Goal: Use online tool/utility: Utilize a website feature to perform a specific function

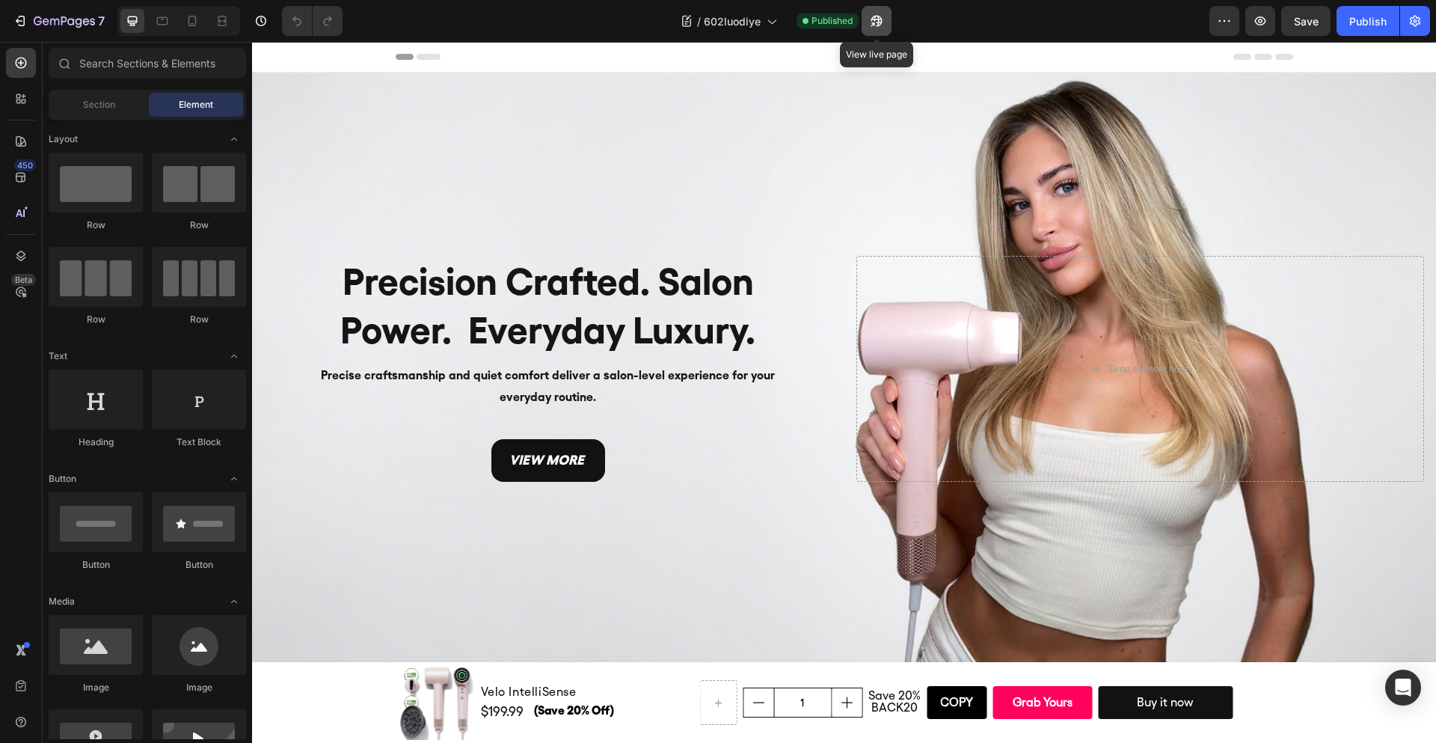
click at [875, 22] on icon "button" at bounding box center [873, 24] width 4 height 4
click at [904, 114] on div "Background Image" at bounding box center [844, 369] width 1184 height 593
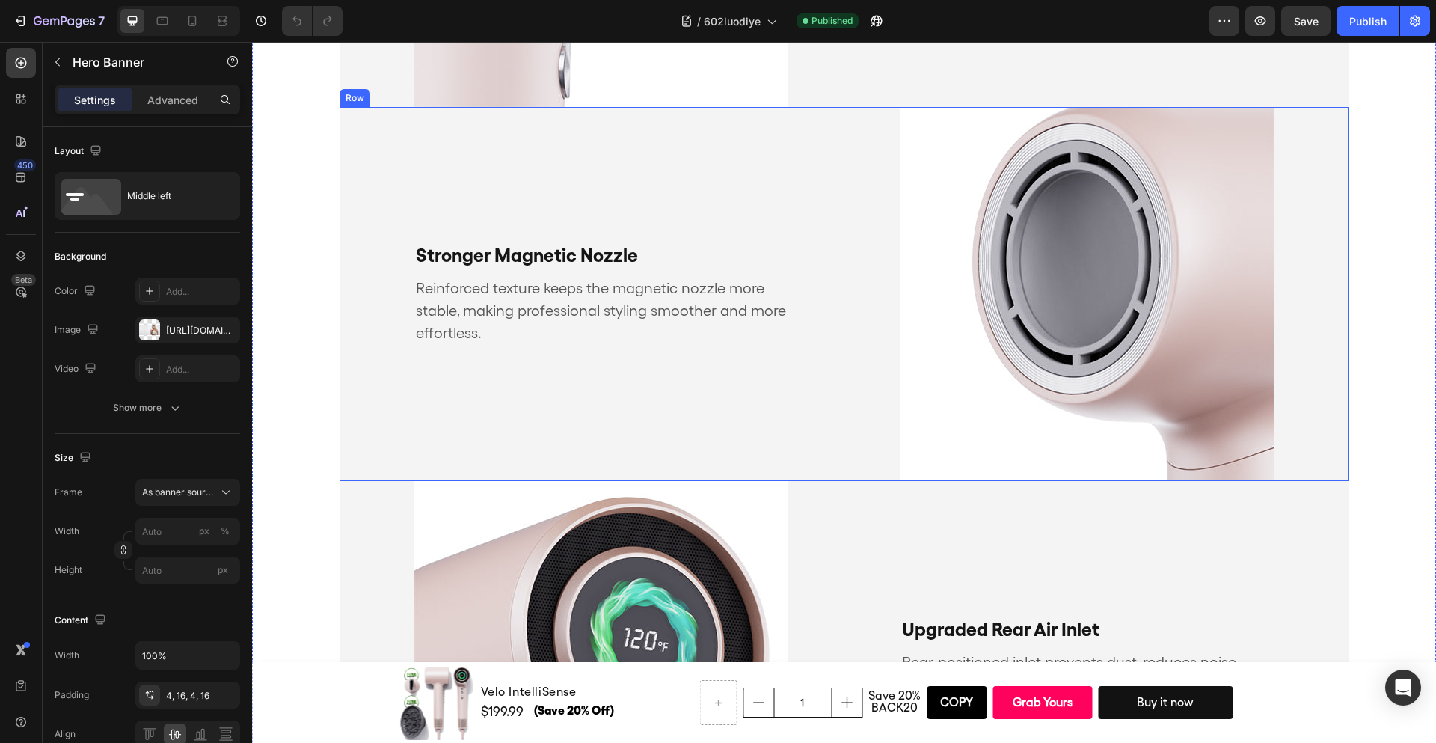
scroll to position [1621, 0]
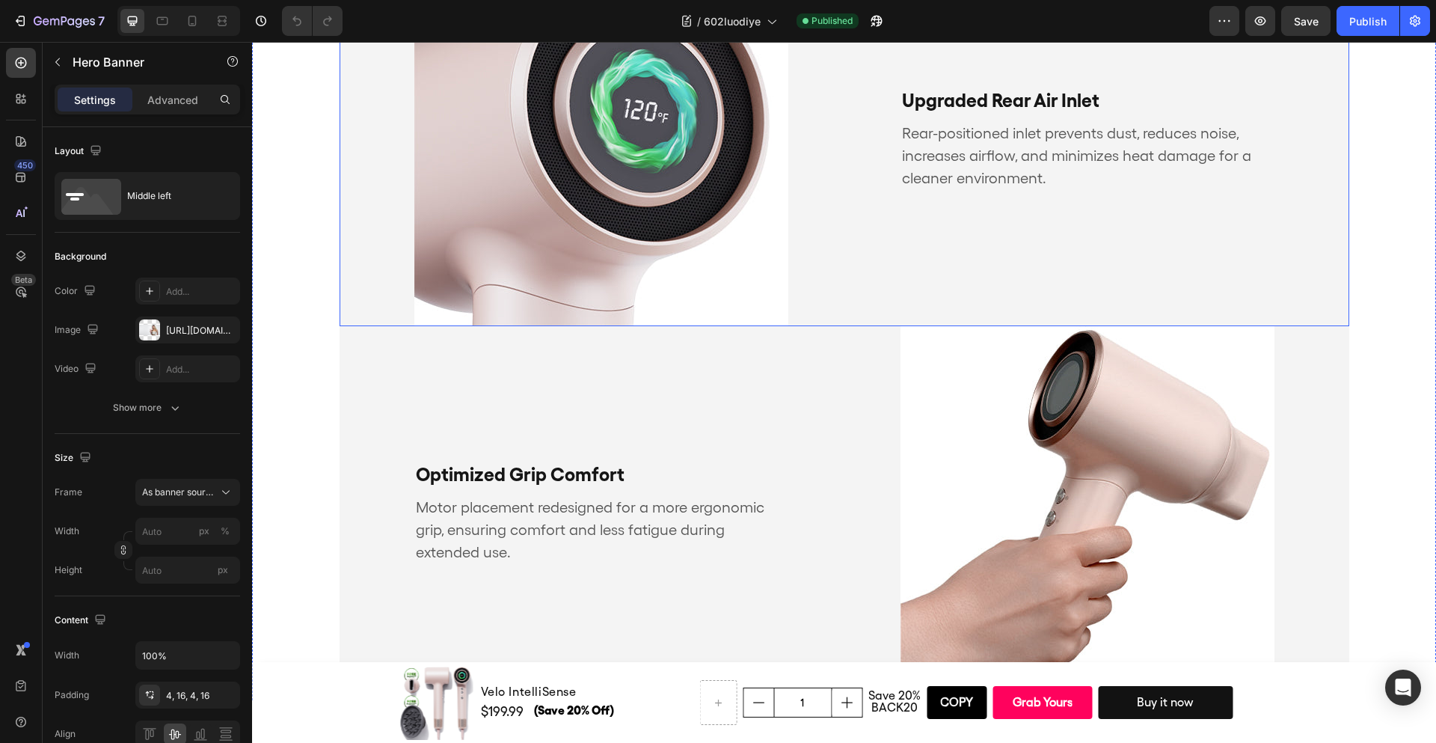
click at [845, 327] on div "Optimized Grip Comfort Text Block Motor placement redesigned for a more ergonom…" at bounding box center [845, 513] width 1010 height 374
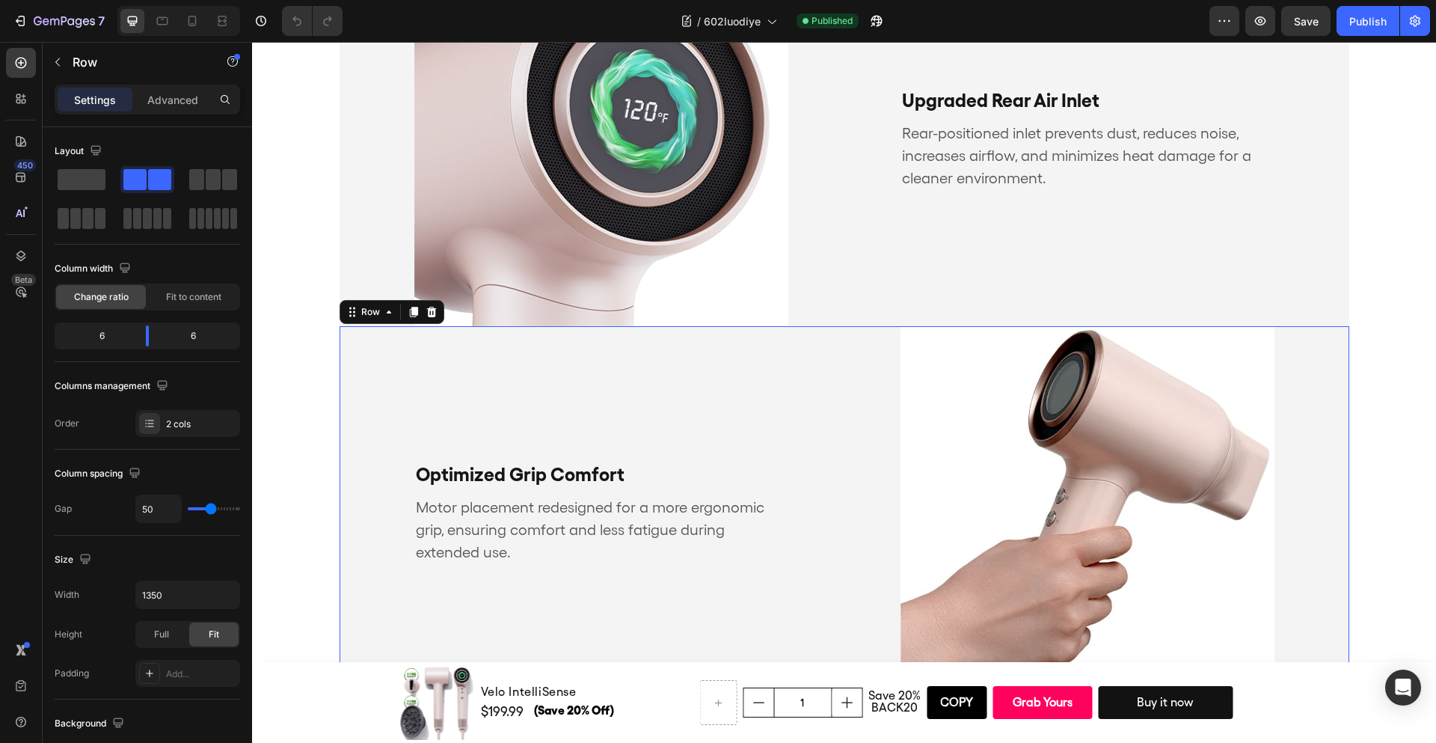
click at [850, 388] on div "Optimized Grip Comfort Text Block Motor placement redesigned for a more ergonom…" at bounding box center [845, 513] width 1010 height 374
click at [872, 218] on div "Upgraded Rear Air Inlet Text Block Rear-positioned inlet prevents dust, reduces…" at bounding box center [1106, 139] width 486 height 374
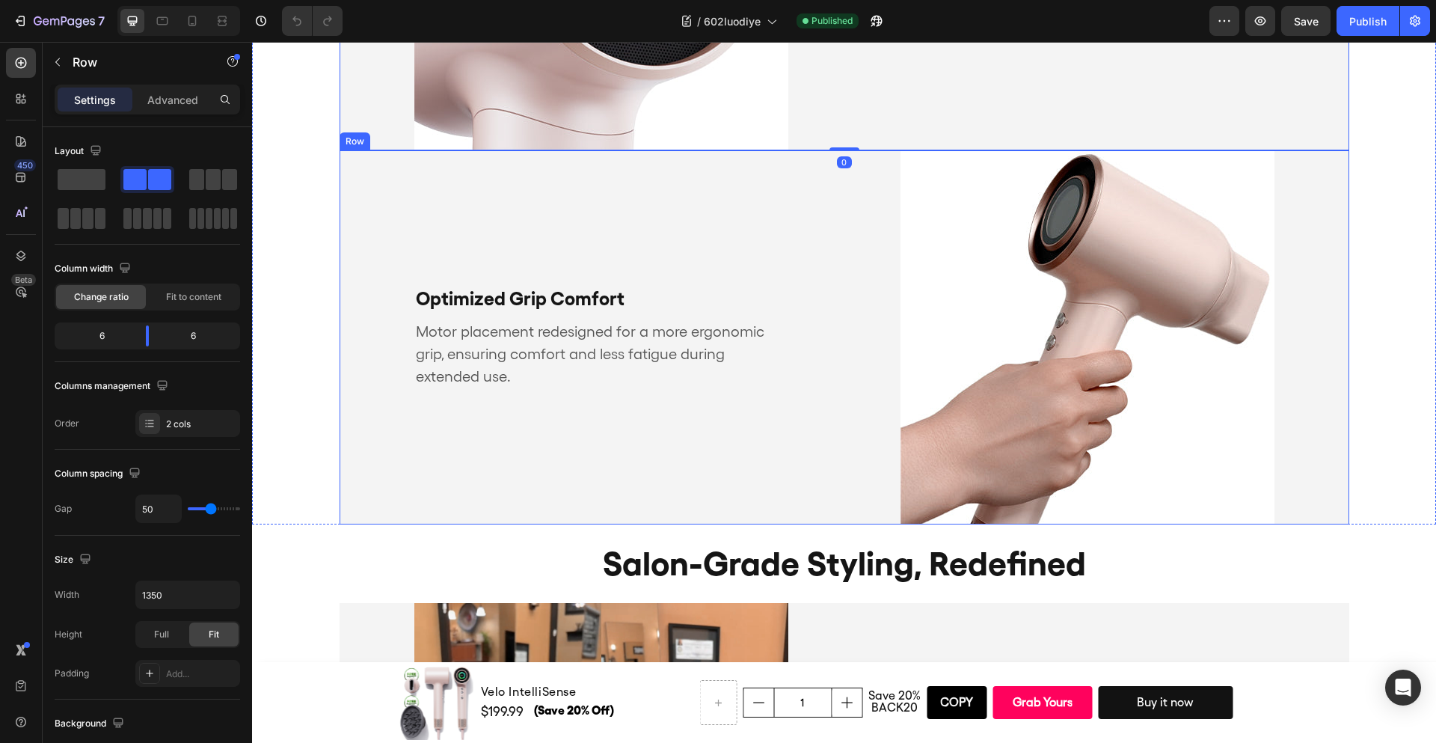
click at [835, 250] on div "Optimized Grip Comfort Text Block Motor placement redesigned for a more ergonom…" at bounding box center [845, 337] width 1010 height 374
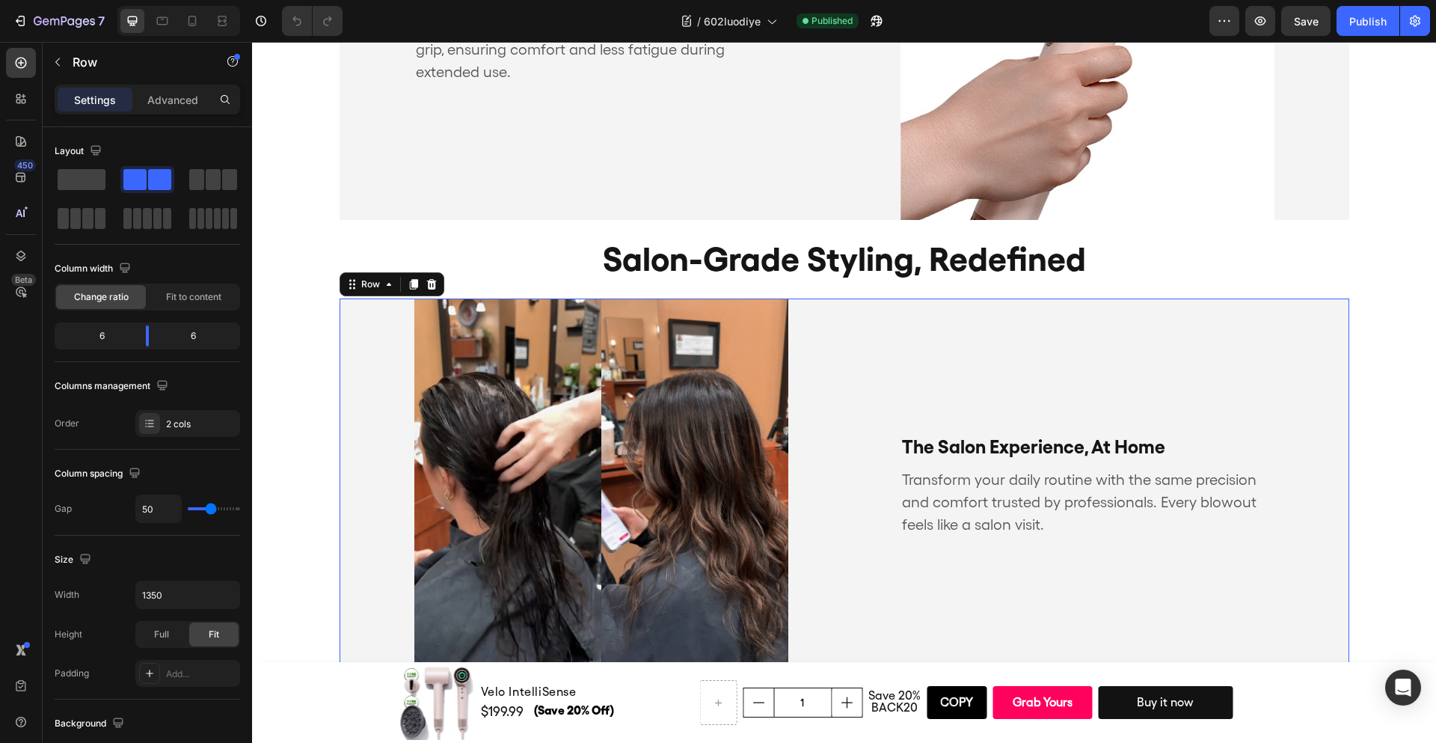
click at [842, 343] on div "The Salon Experience, At Home Text Block Transform your daily routine with the …" at bounding box center [845, 486] width 1010 height 374
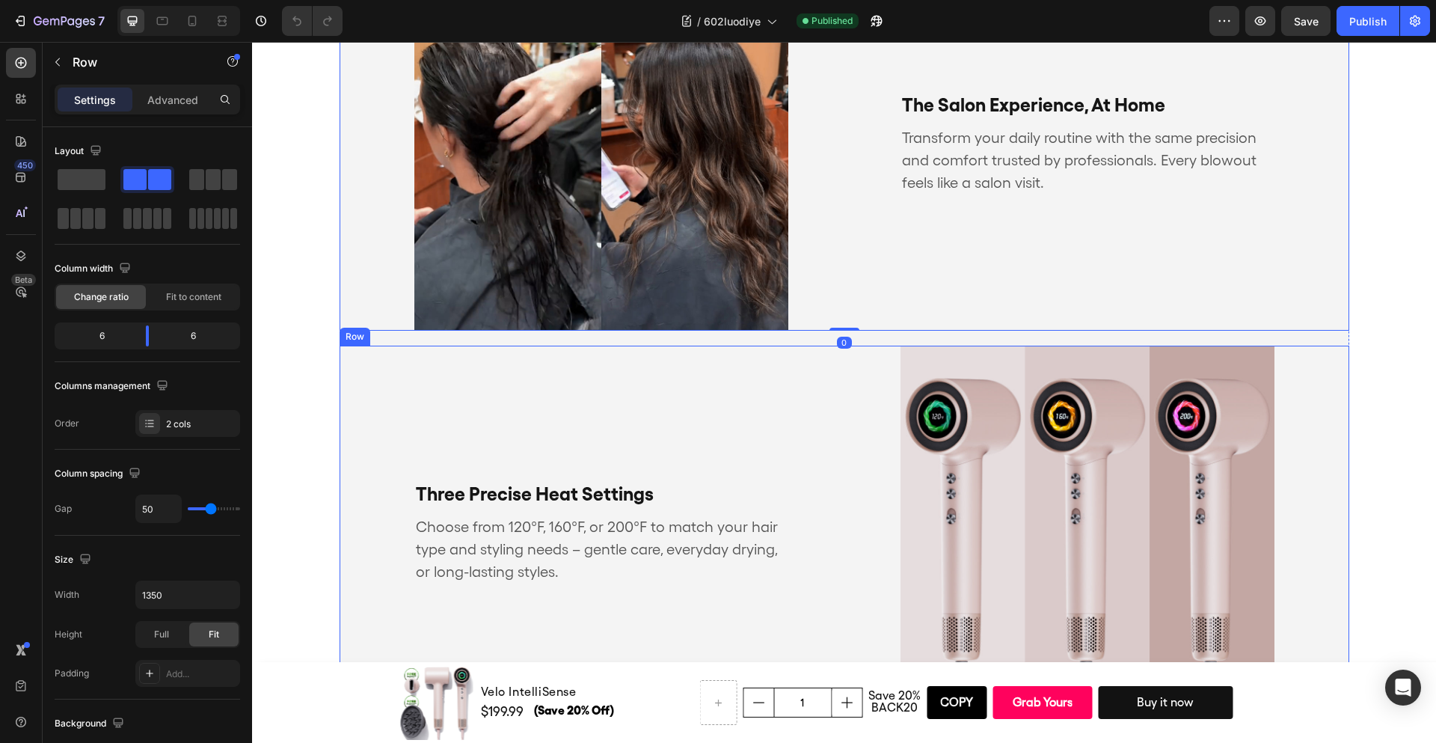
click at [830, 431] on div "Three Precise Heat Settings Text Block Choose from 120°F, 160°F, or 200°F to ma…" at bounding box center [845, 533] width 1010 height 374
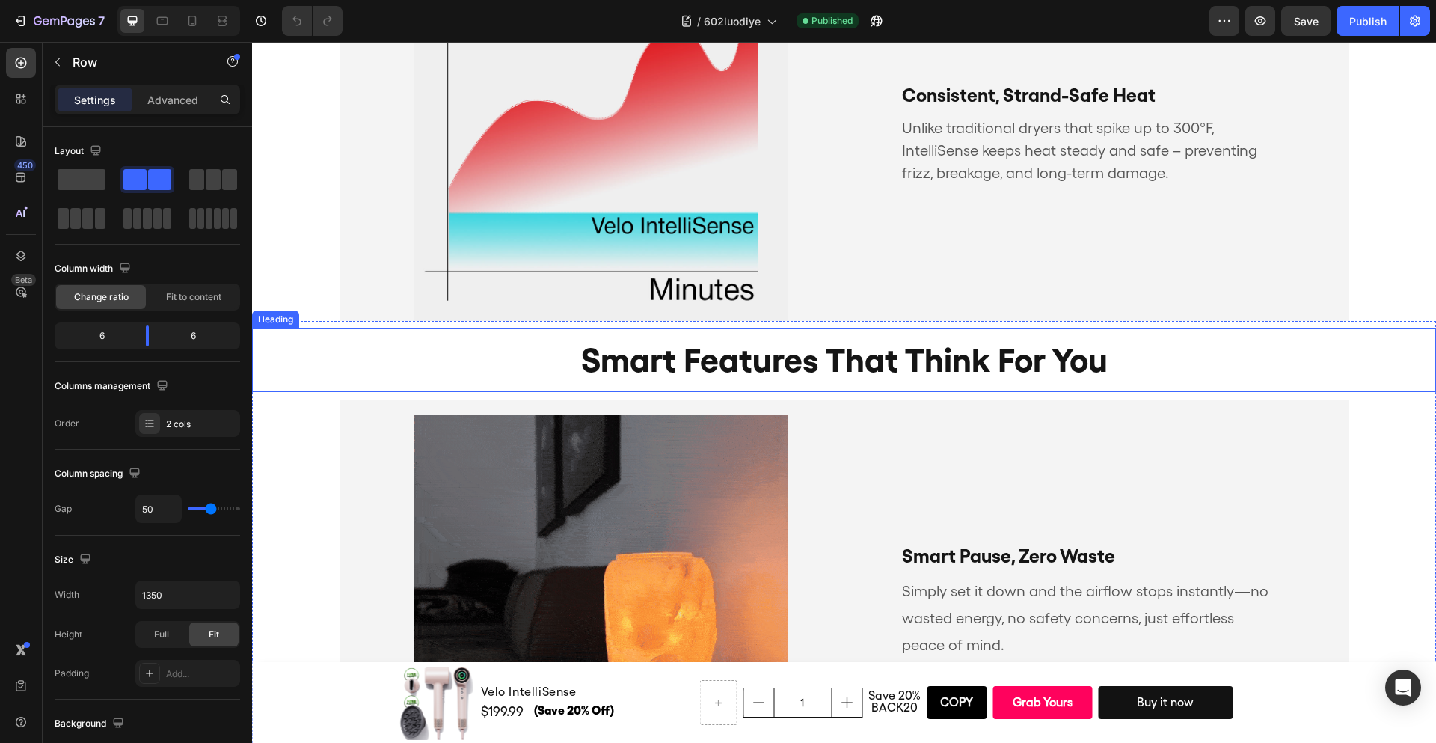
click at [830, 254] on div "Consistent, Strand-Safe Heat Text Block Unlike traditional dryers that spike up…" at bounding box center [845, 134] width 1010 height 374
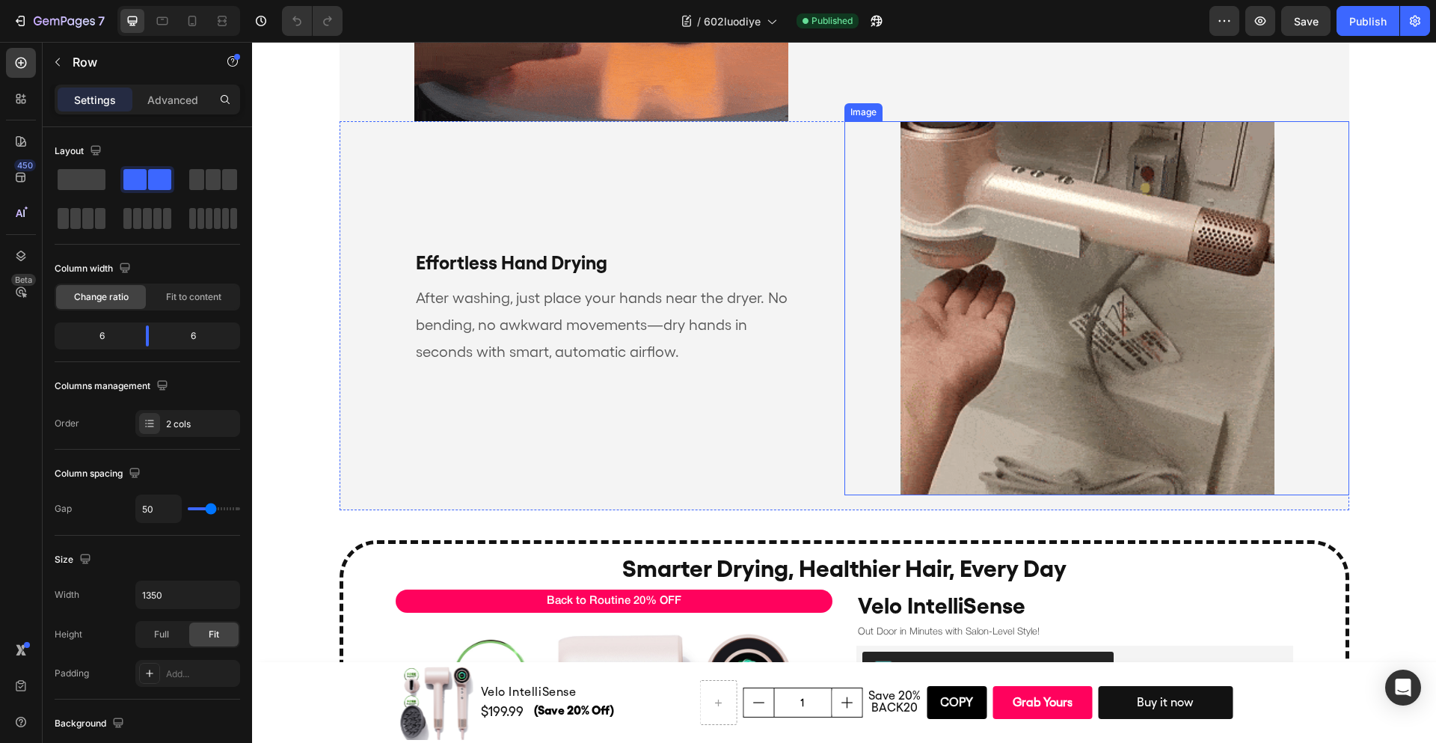
scroll to position [3885, 0]
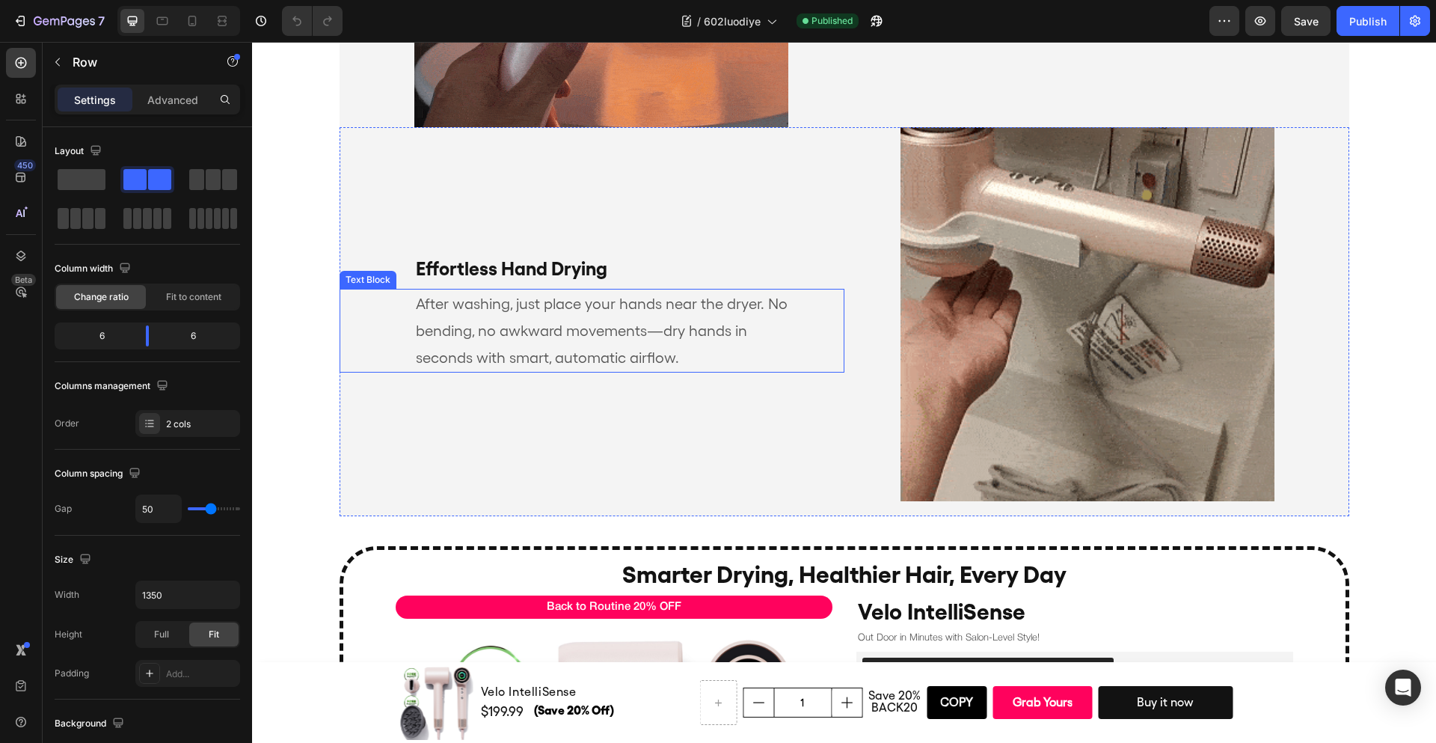
click at [774, 210] on div "Effortless Hand Drying Text Block After washing, just place your hands near the…" at bounding box center [592, 314] width 505 height 374
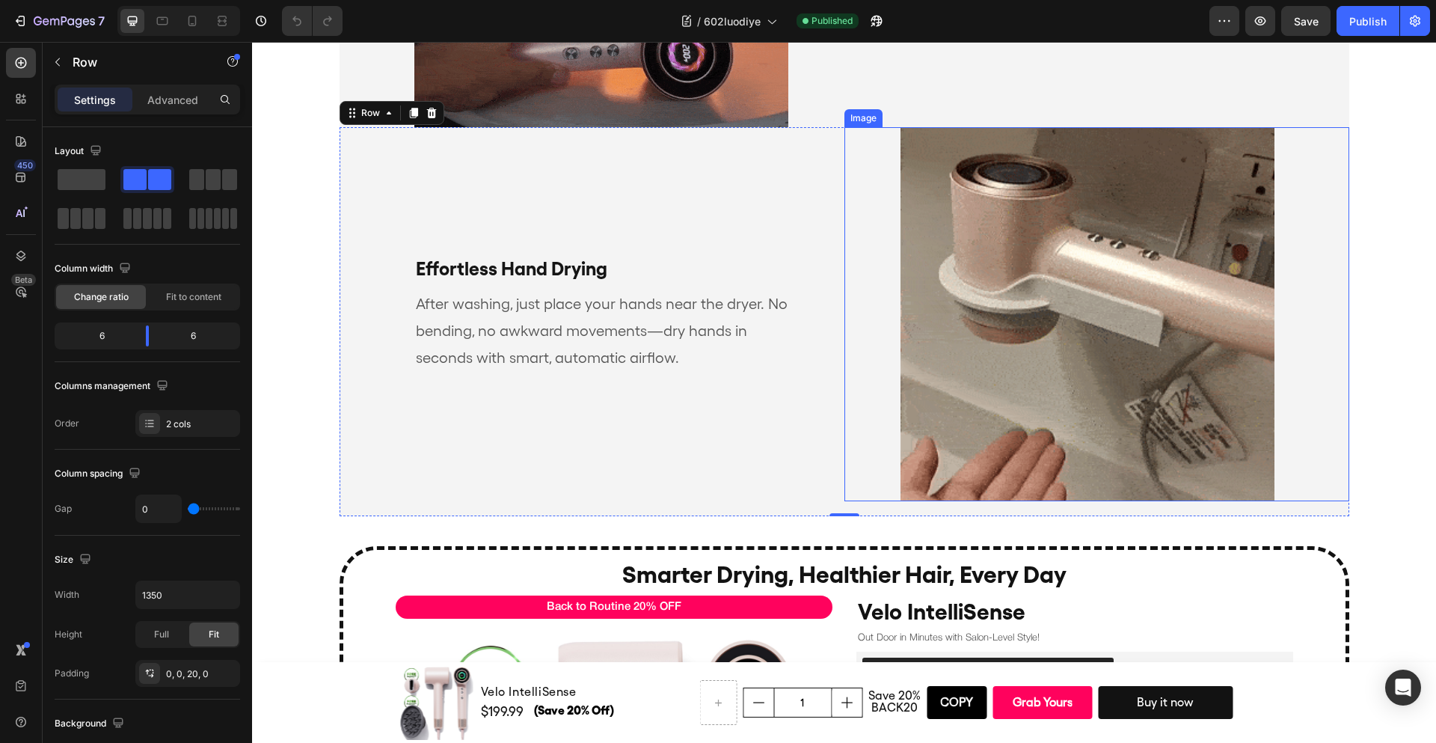
click at [1028, 248] on img at bounding box center [1088, 314] width 374 height 374
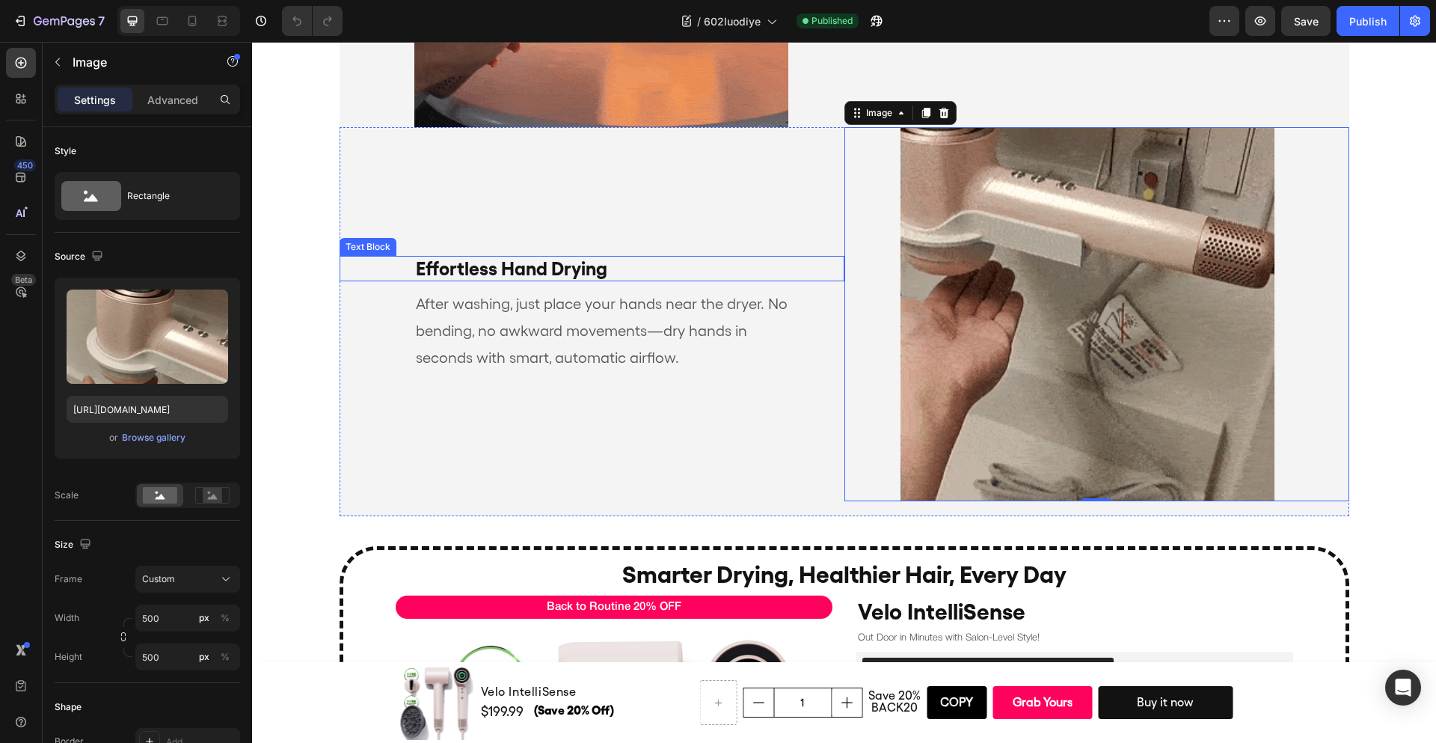
click at [791, 254] on div "Effortless Hand Drying Text Block After washing, just place your hands near the…" at bounding box center [592, 314] width 505 height 374
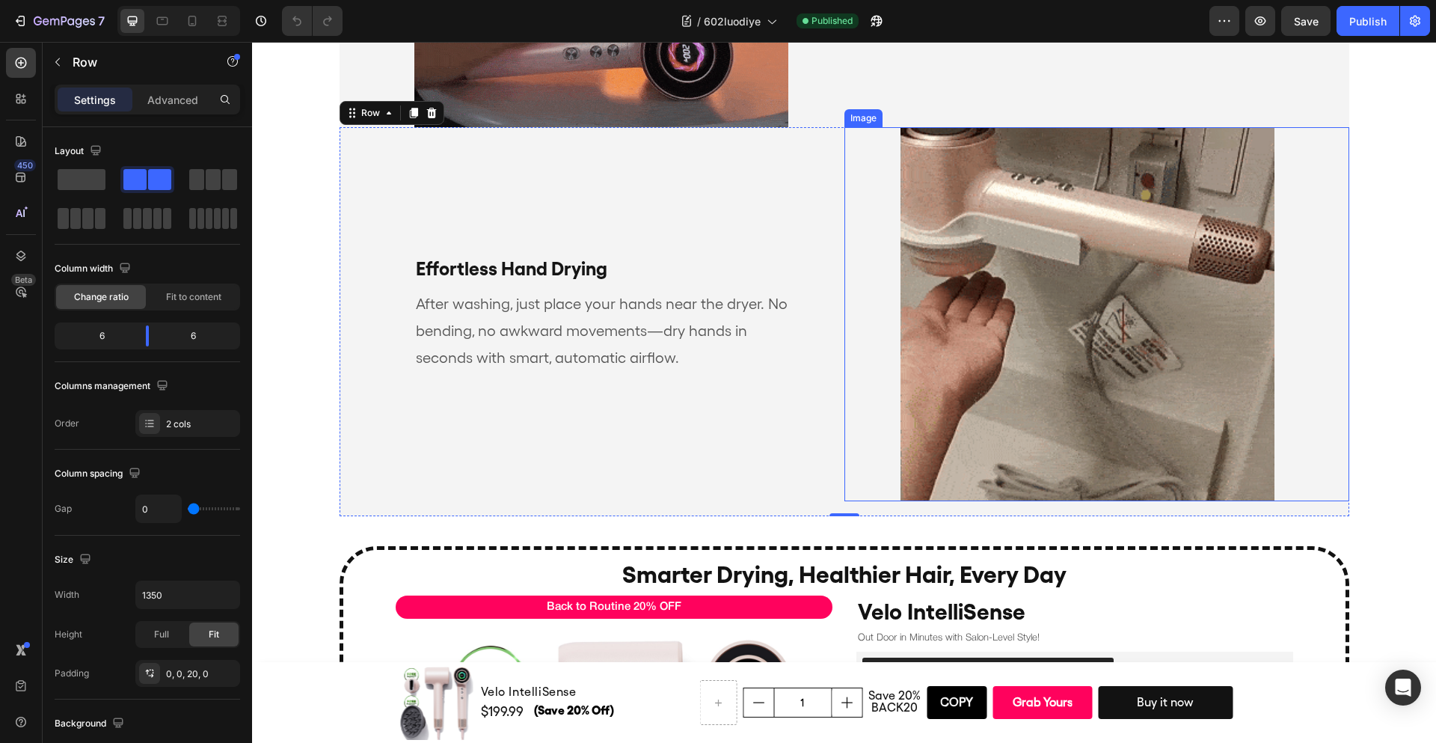
click at [1068, 354] on img at bounding box center [1088, 314] width 374 height 374
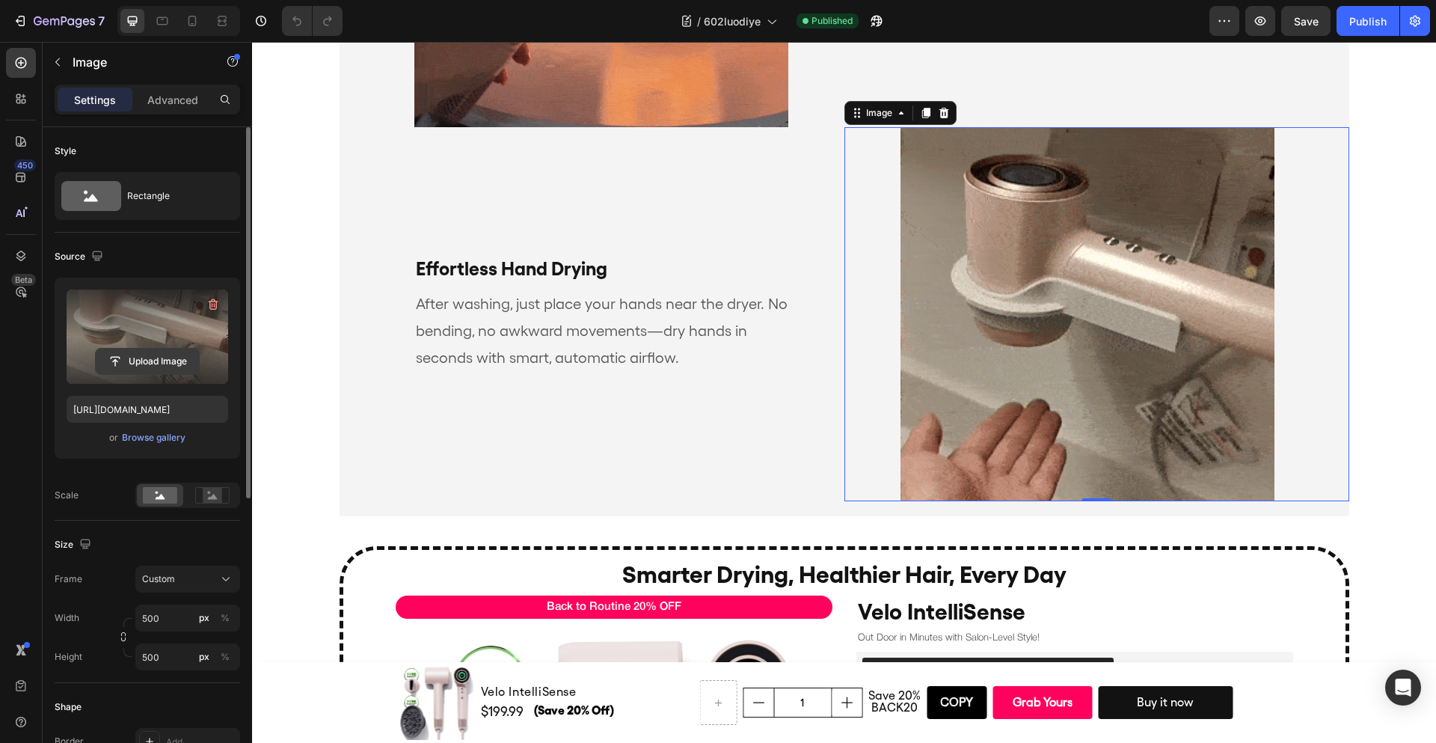
click at [156, 355] on input "file" at bounding box center [147, 361] width 103 height 25
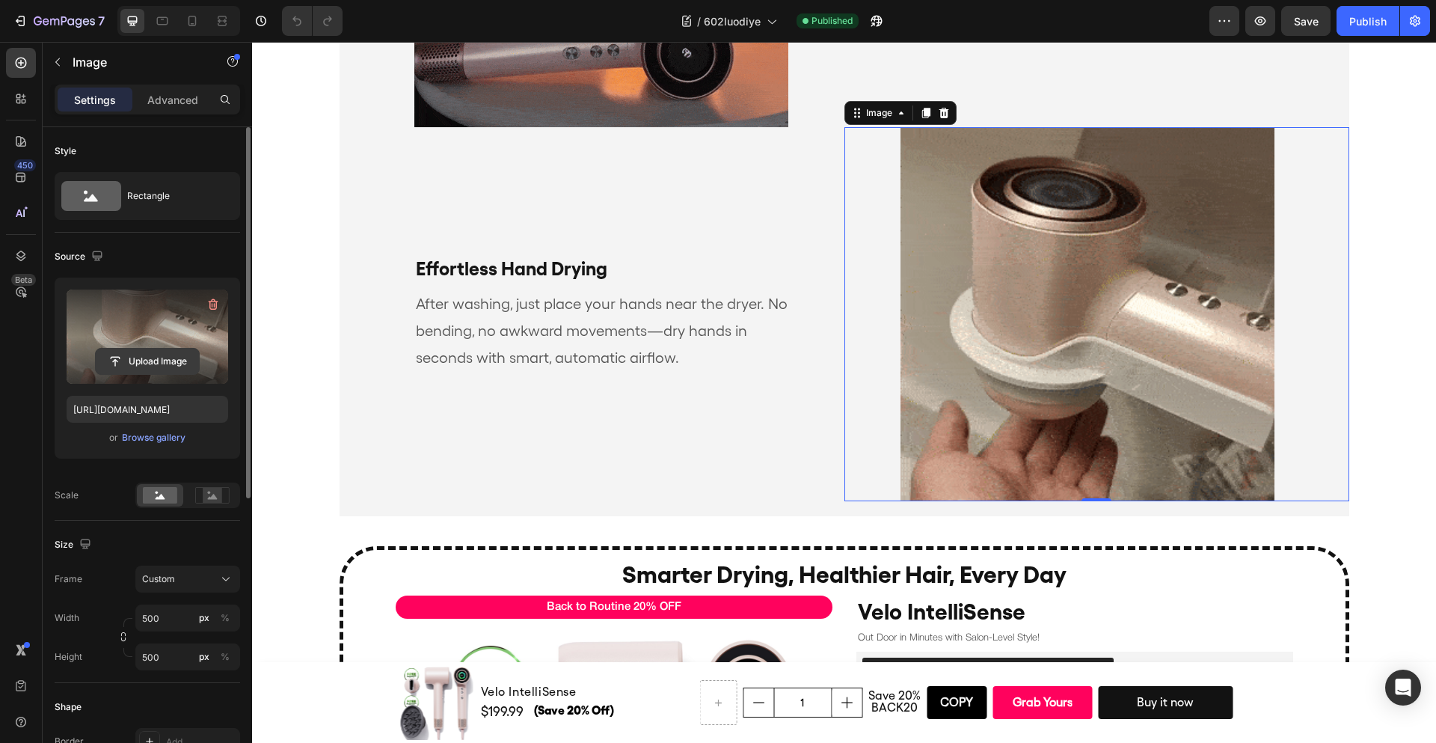
click at [161, 358] on input "file" at bounding box center [147, 361] width 103 height 25
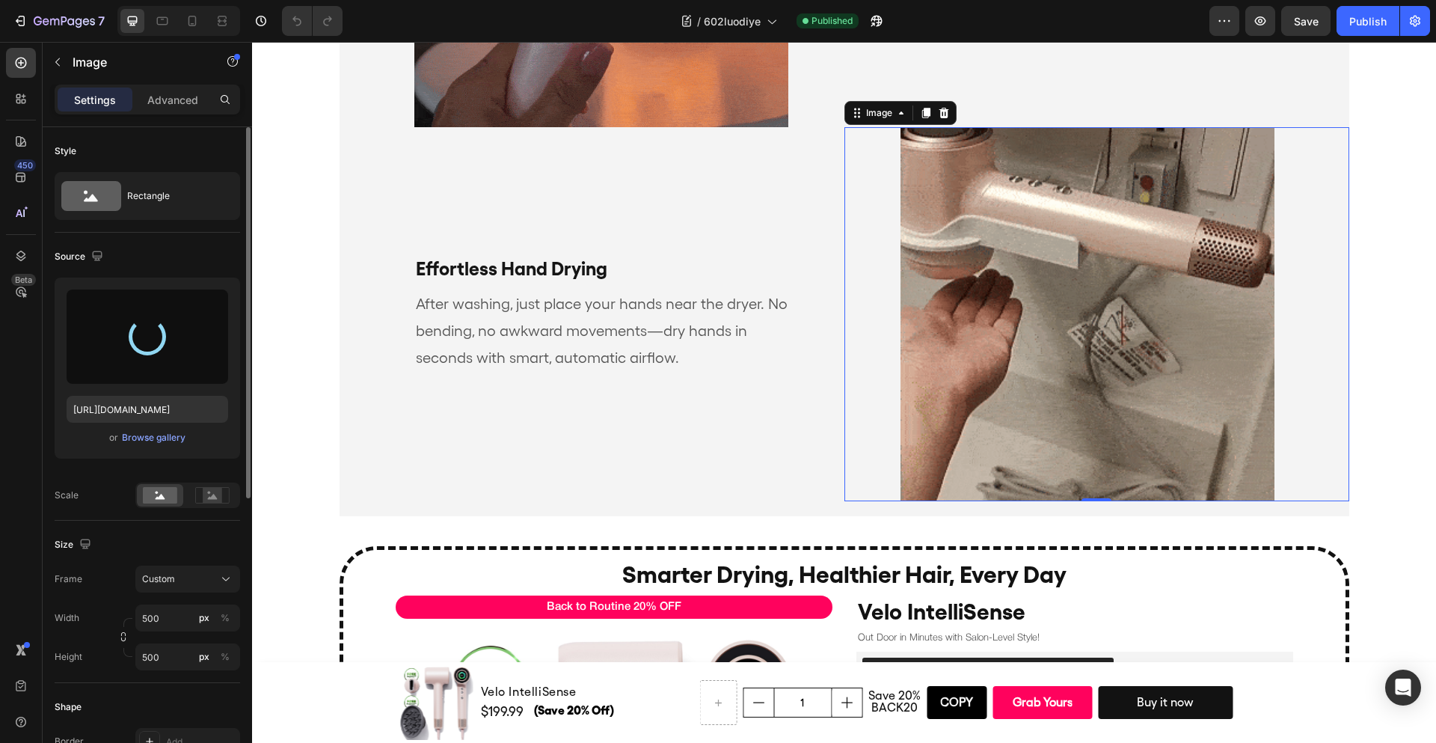
type input "[URL][DOMAIN_NAME]"
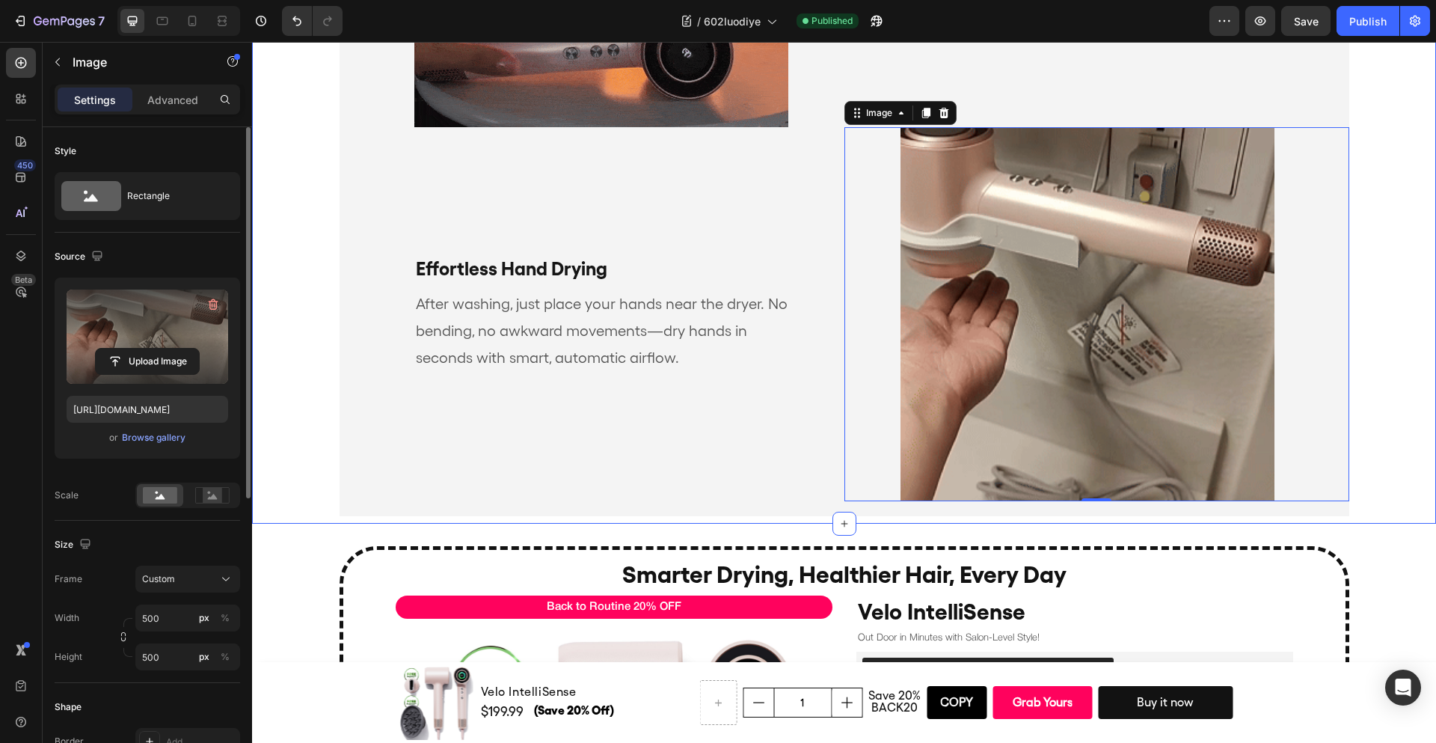
click at [1387, 212] on div "smart features that think for you Heading Smart Pause, Zero Waste Text Block Si…" at bounding box center [844, 88] width 1184 height 857
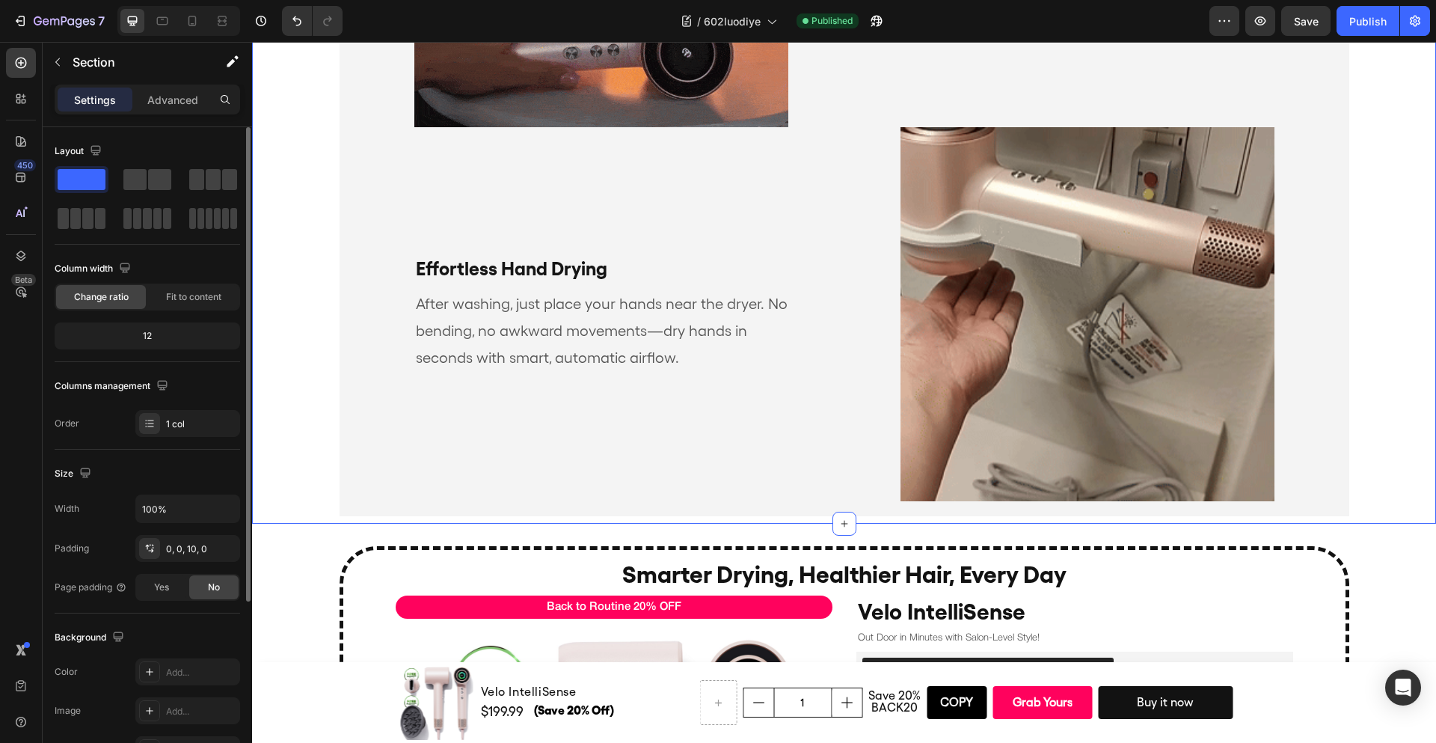
click at [1365, 244] on div "smart features that think for you Heading Smart Pause, Zero Waste Text Block Si…" at bounding box center [844, 88] width 1184 height 857
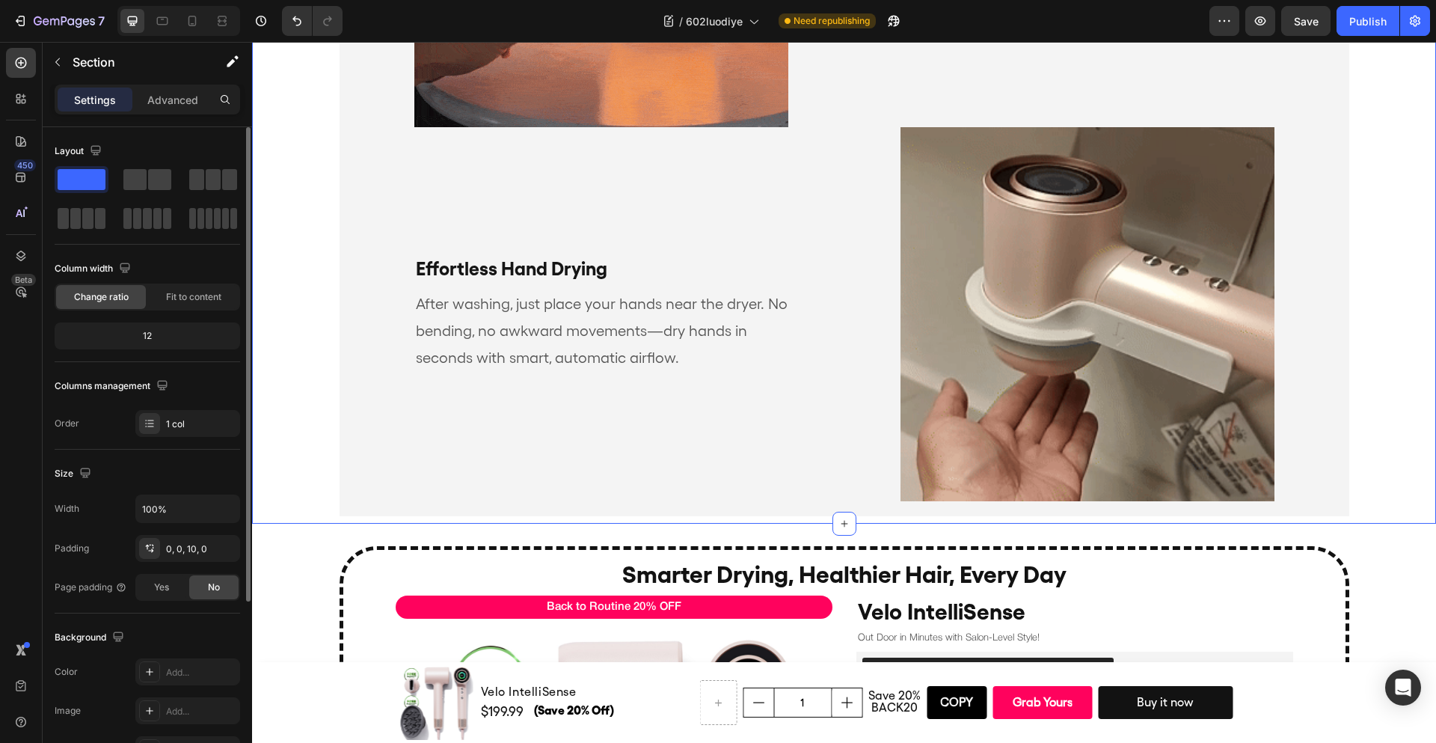
click at [1384, 409] on div "smart features that think for you Heading Smart Pause, Zero Waste Text Block Si…" at bounding box center [844, 88] width 1184 height 857
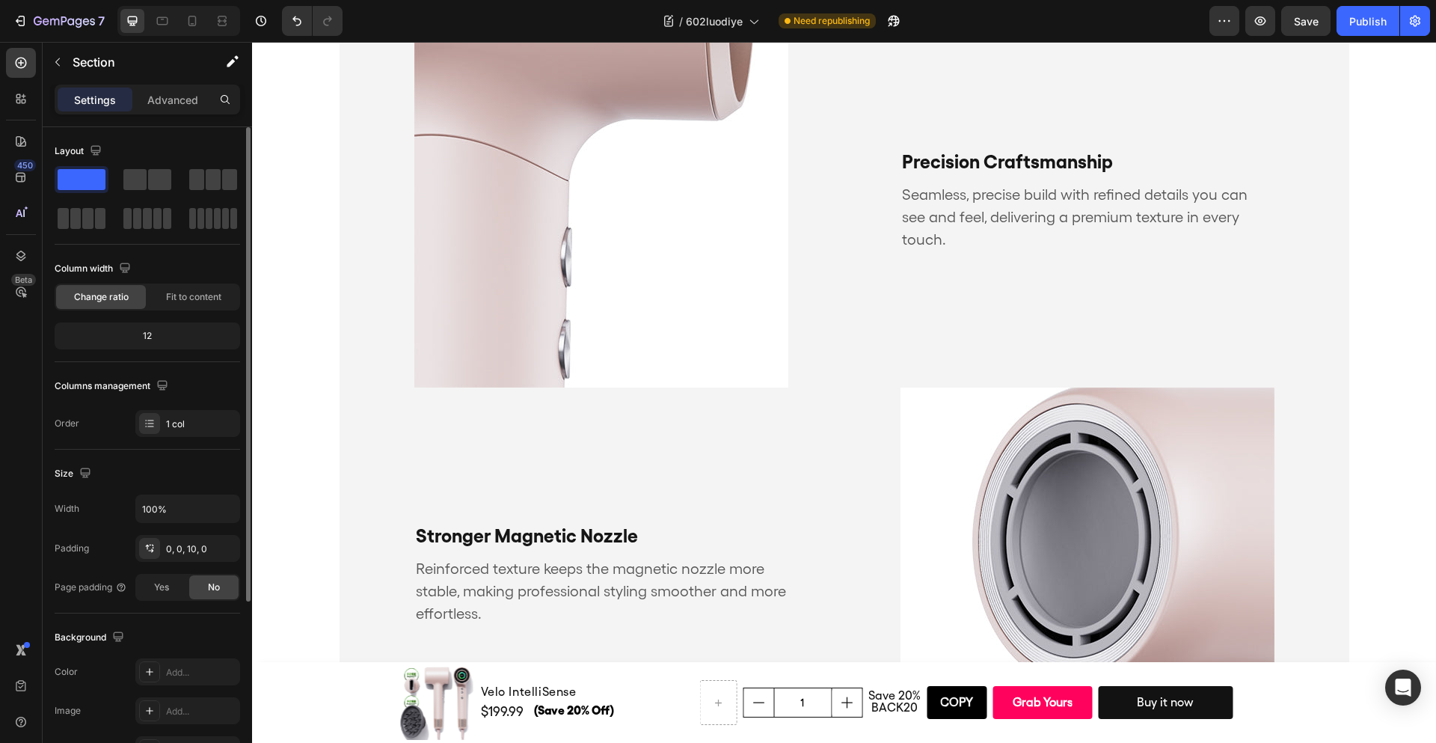
scroll to position [0, 0]
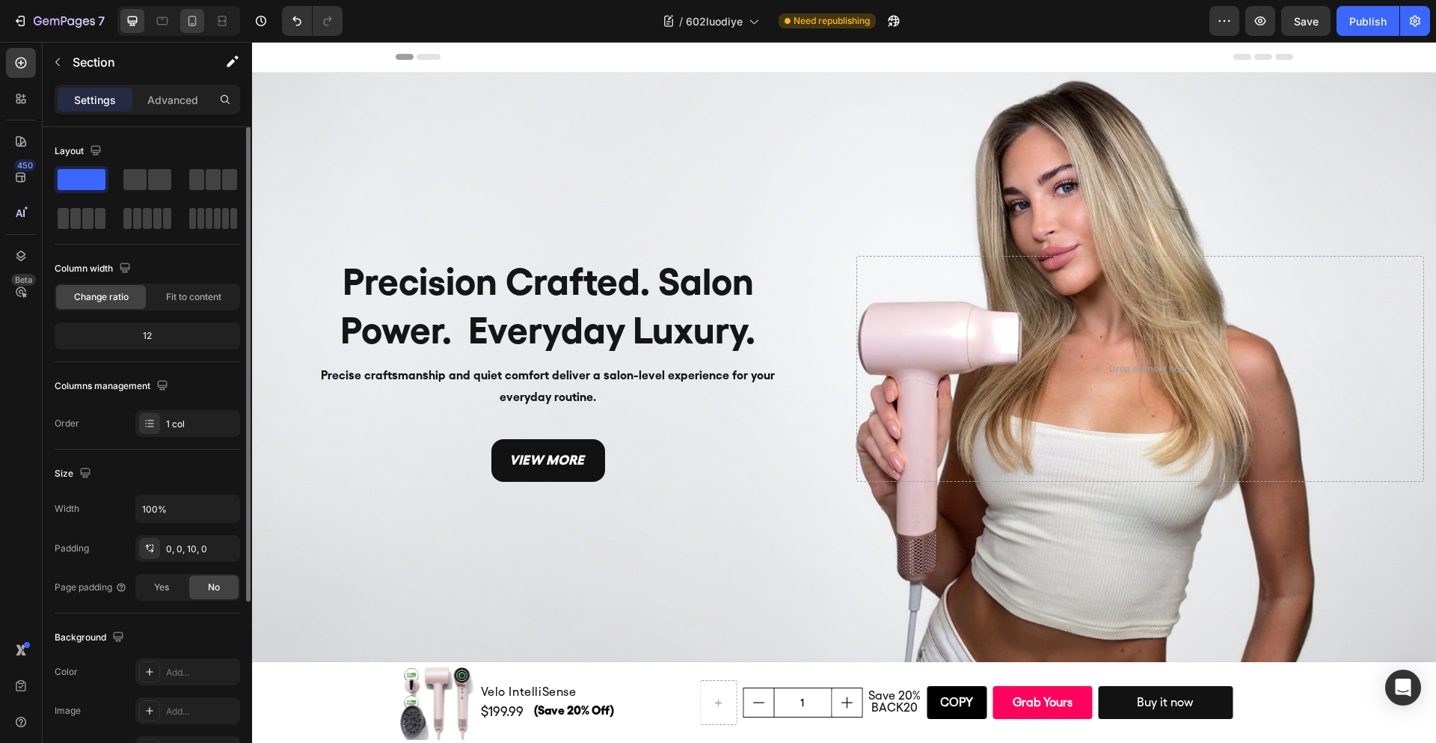
click at [193, 24] on icon at bounding box center [193, 21] width 8 height 10
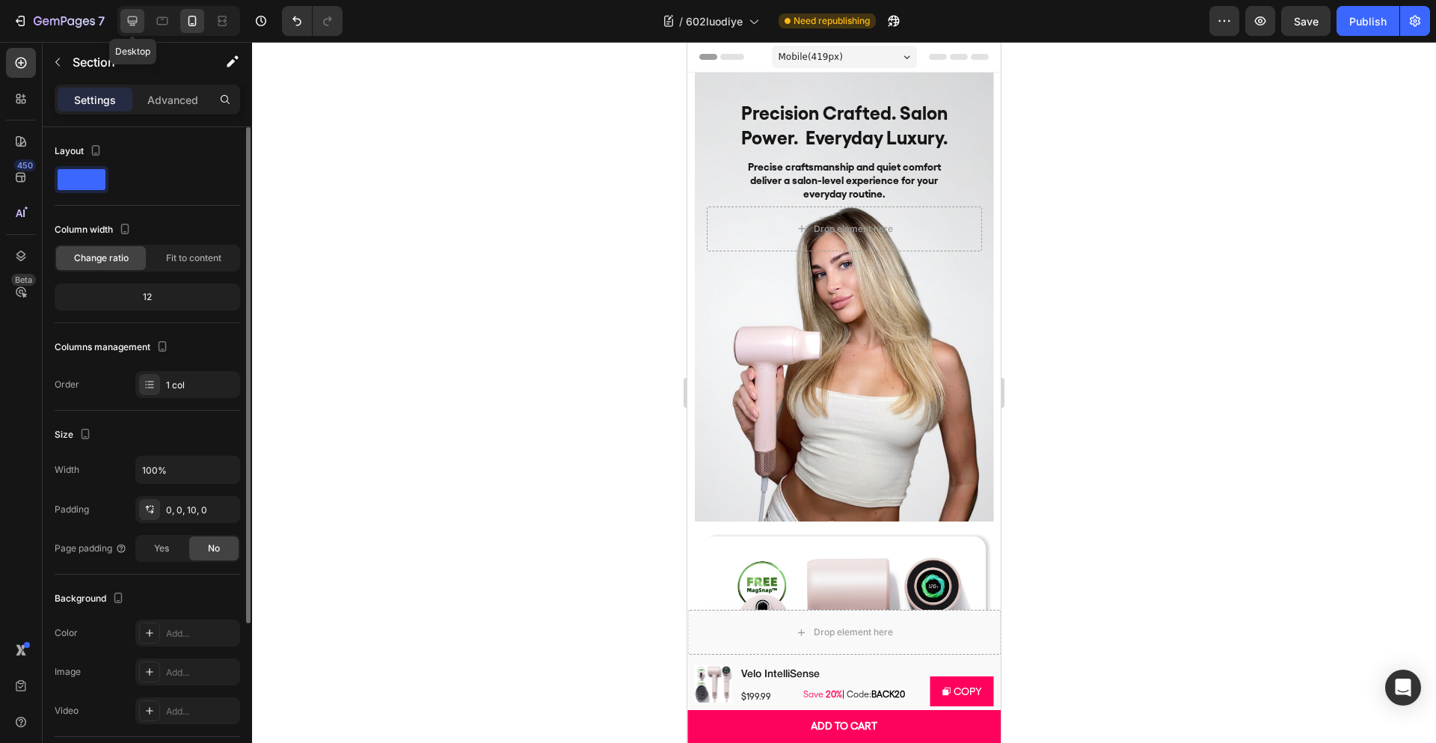
click at [133, 25] on icon at bounding box center [133, 21] width 10 height 10
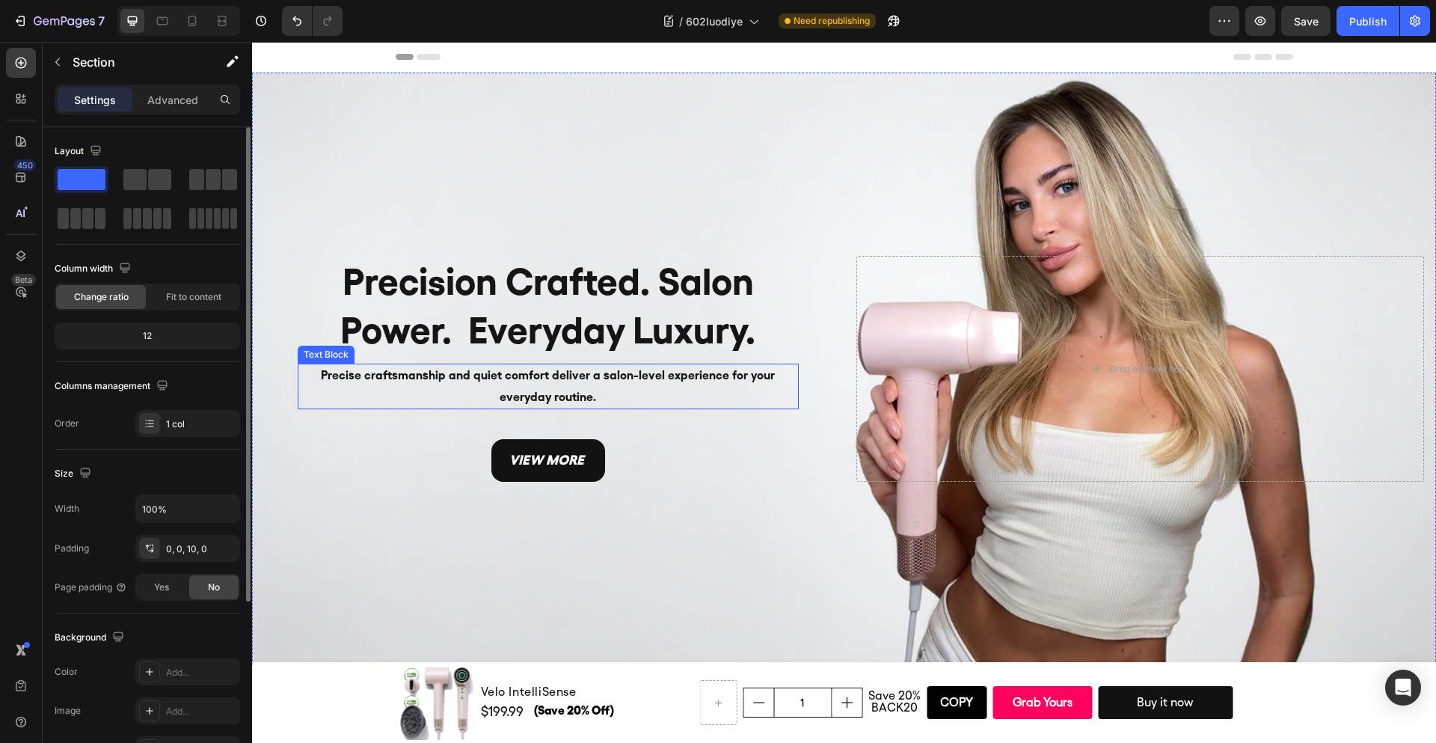
scroll to position [31, 0]
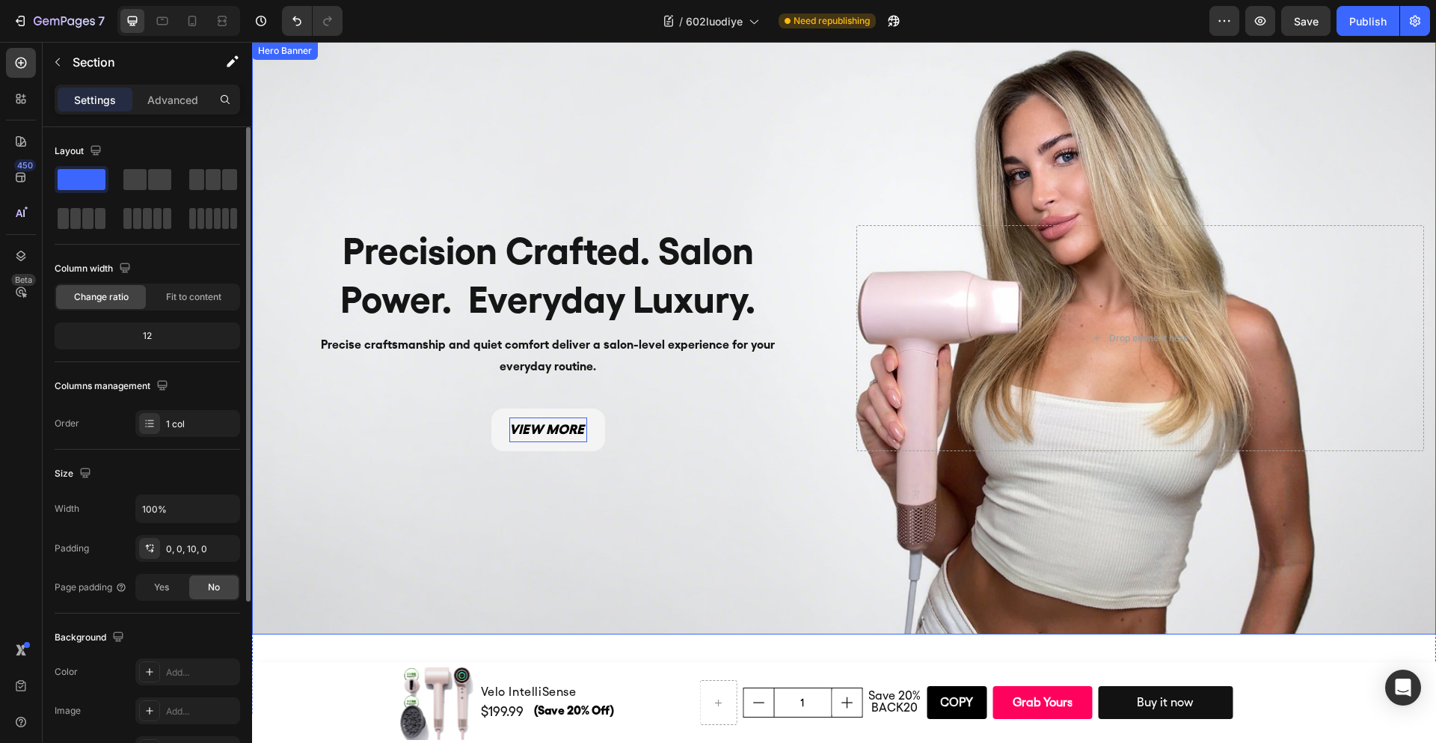
click at [563, 429] on p "view more" at bounding box center [549, 429] width 78 height 24
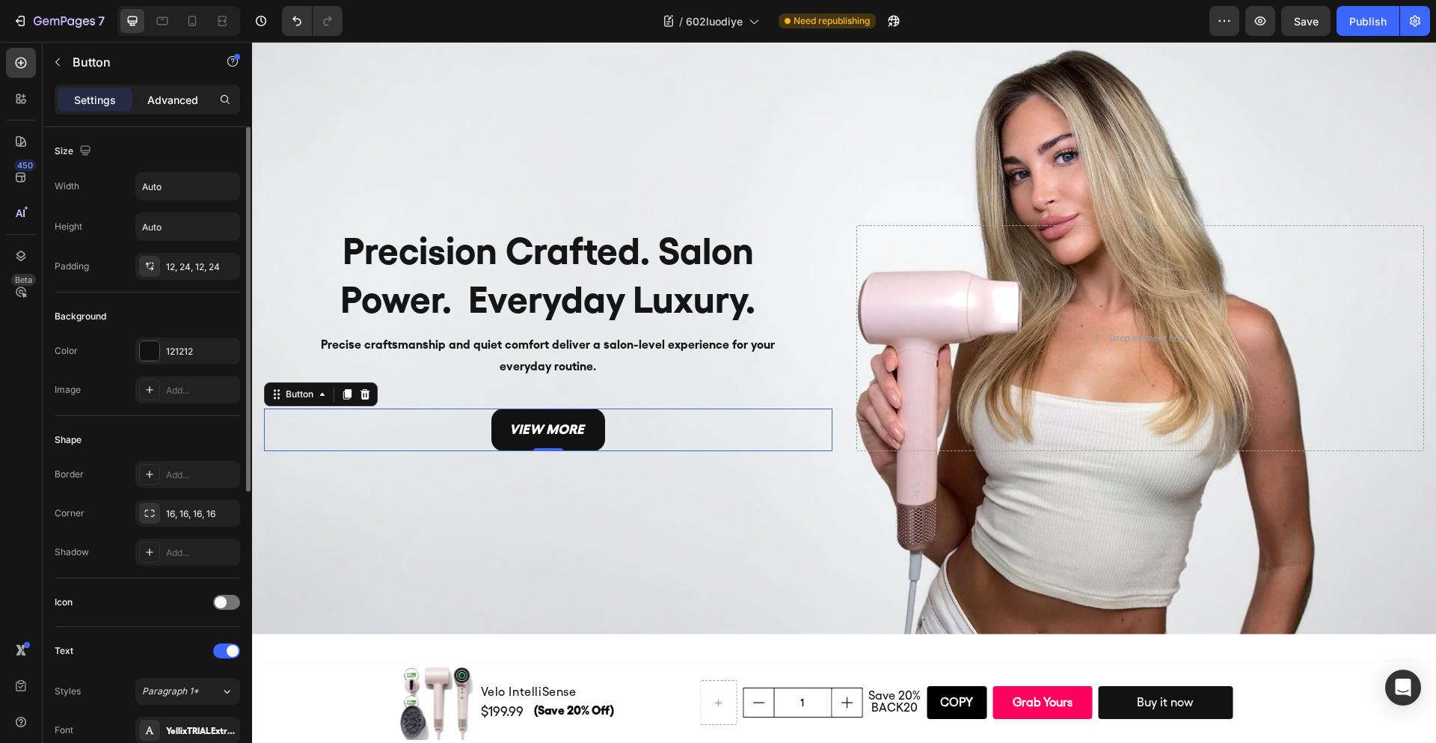
click at [168, 95] on p "Advanced" at bounding box center [172, 100] width 51 height 16
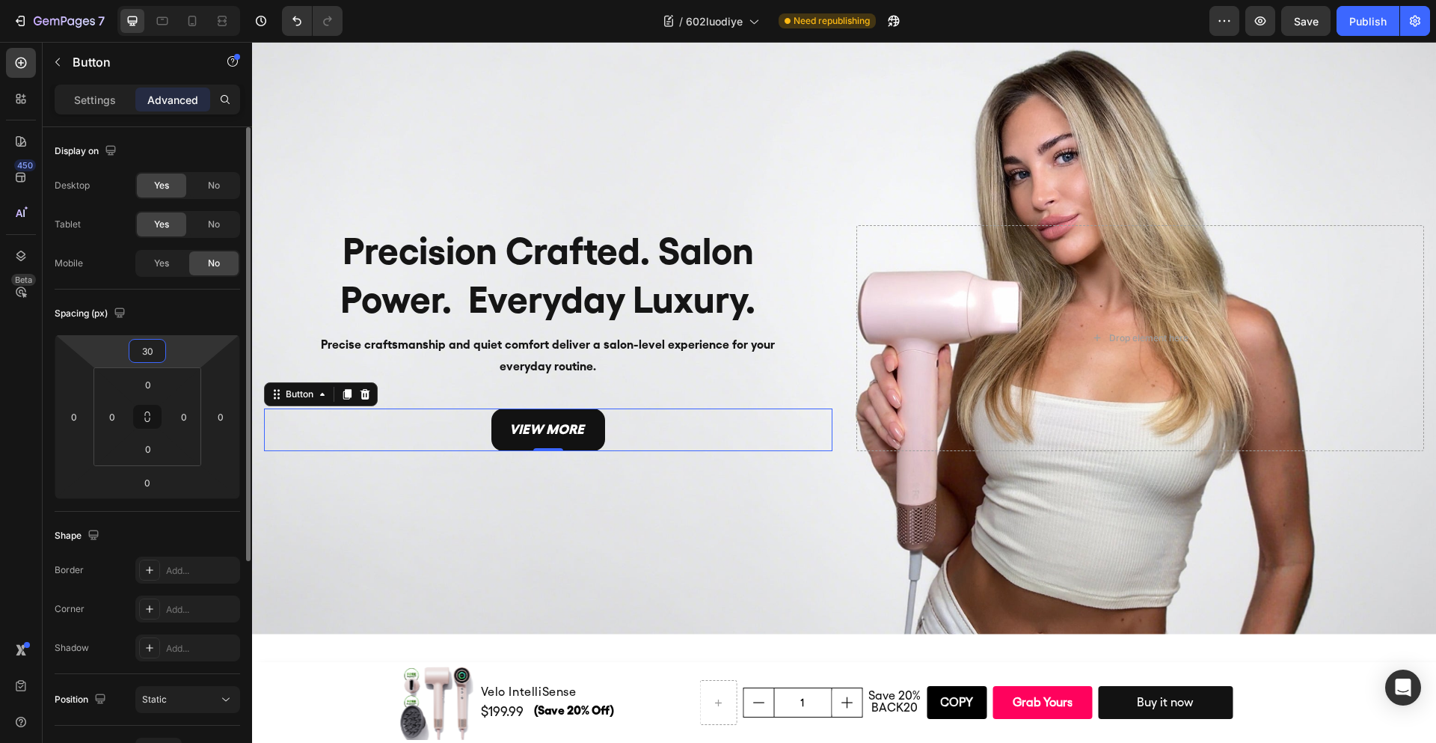
click at [150, 350] on input "30" at bounding box center [147, 351] width 30 height 22
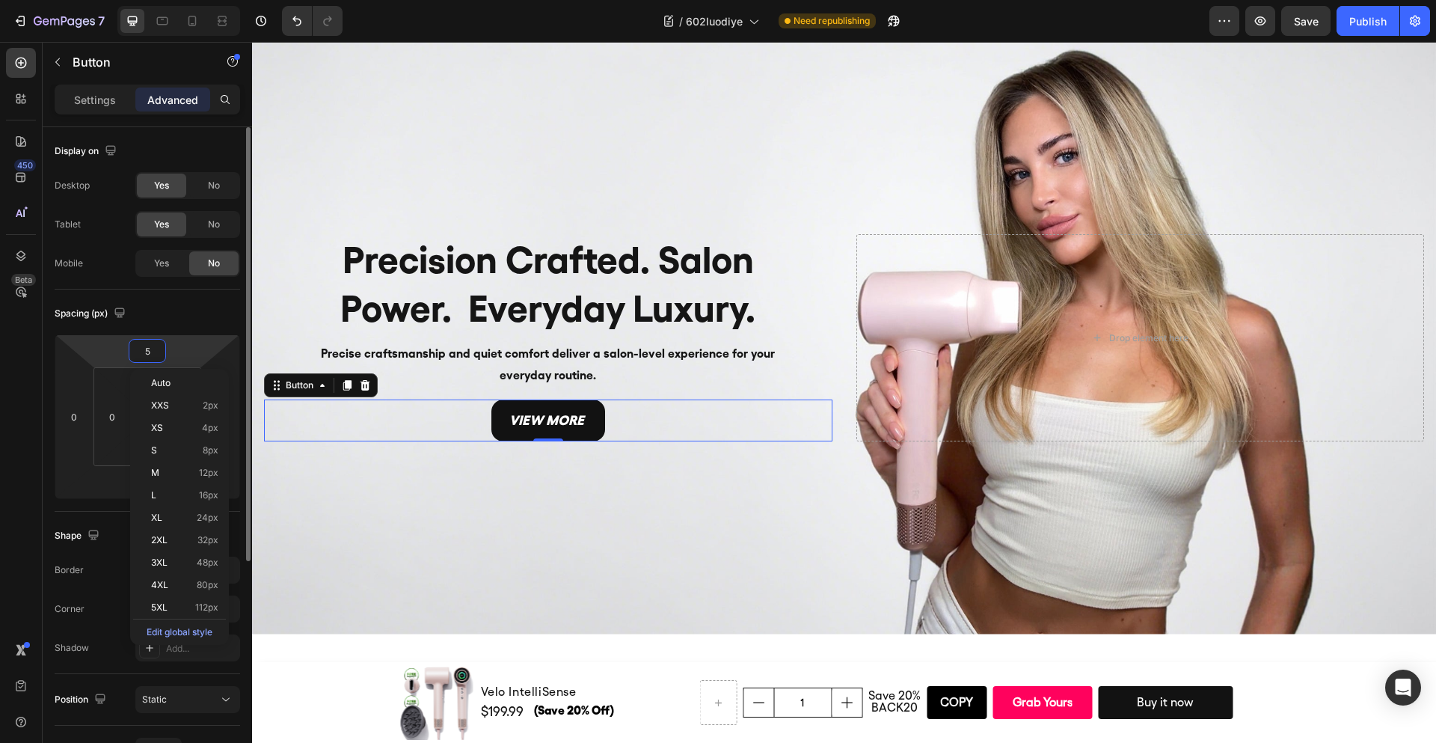
type input "50"
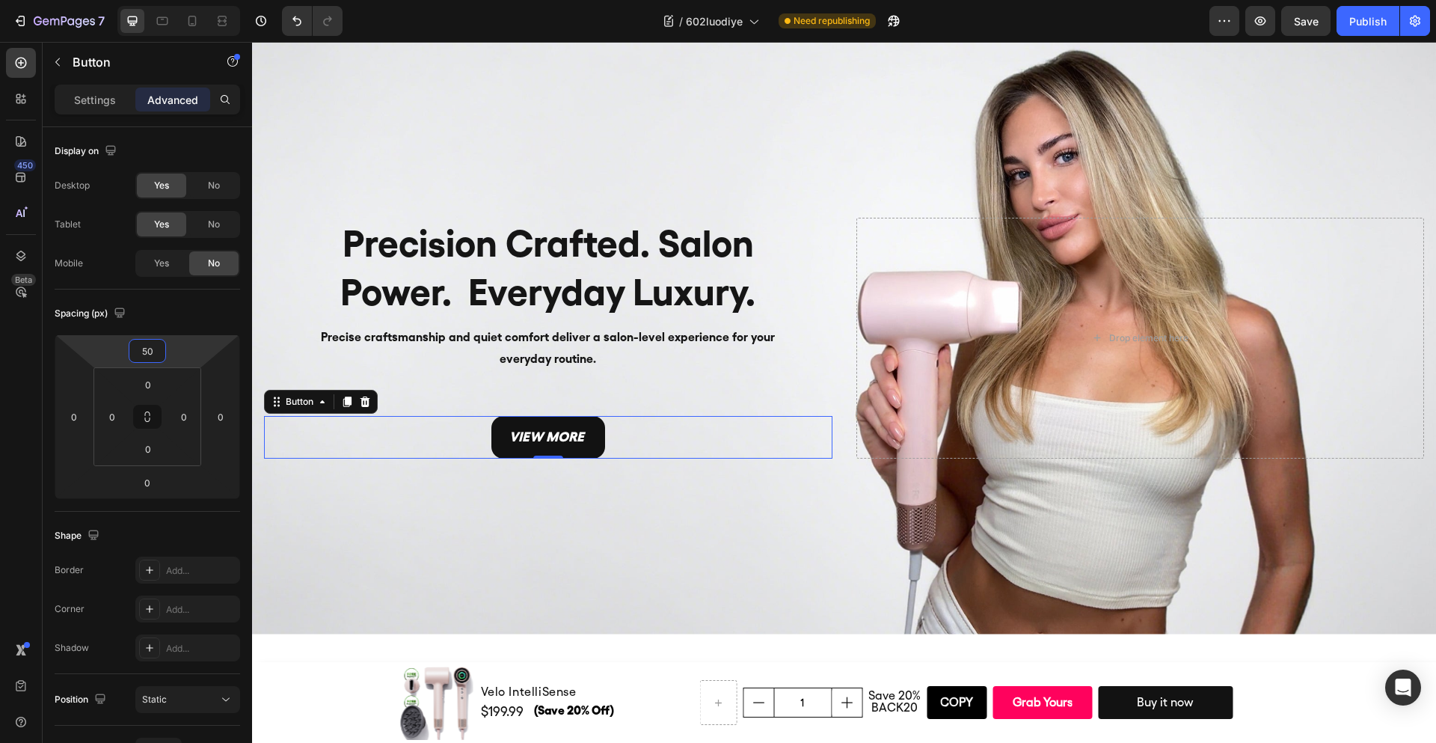
click at [577, 515] on div "Background Image" at bounding box center [844, 338] width 1184 height 593
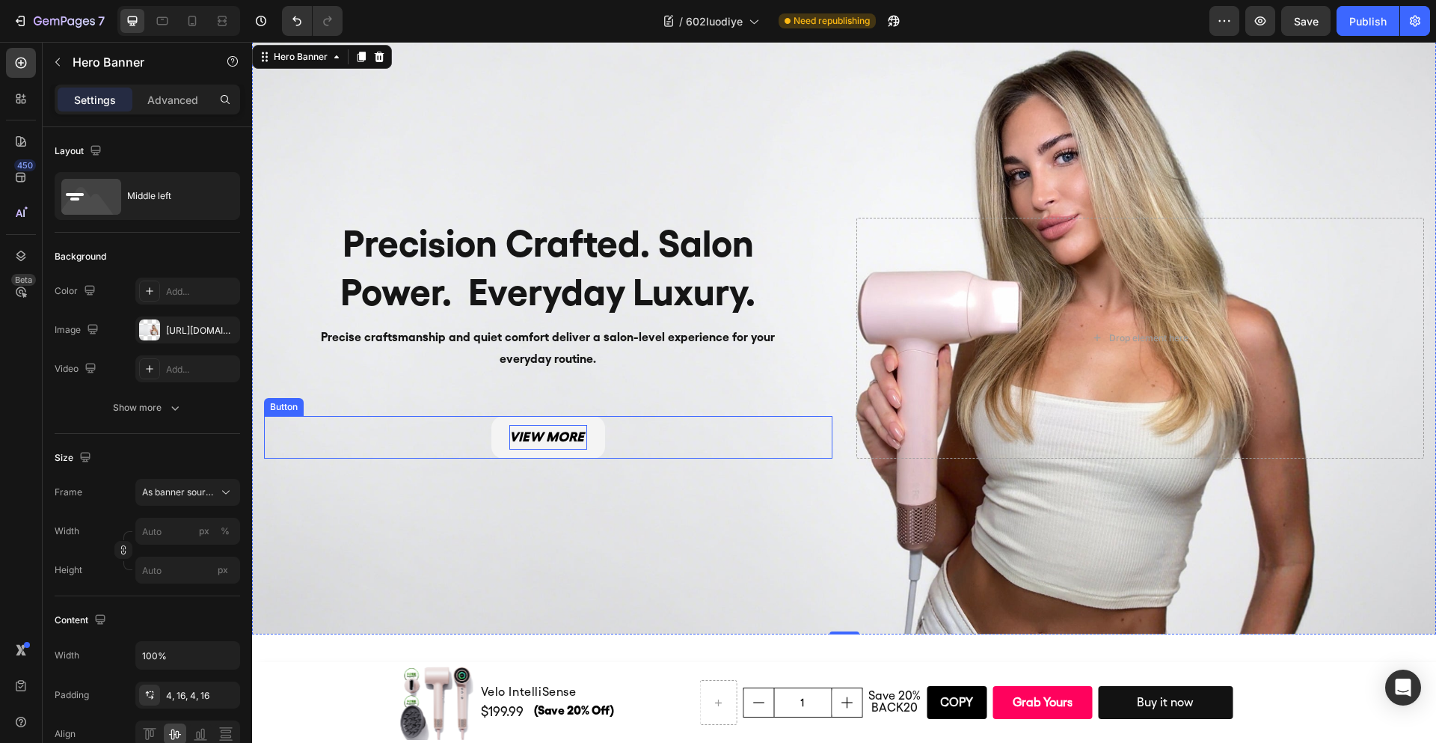
click at [563, 435] on p "view more" at bounding box center [549, 437] width 78 height 24
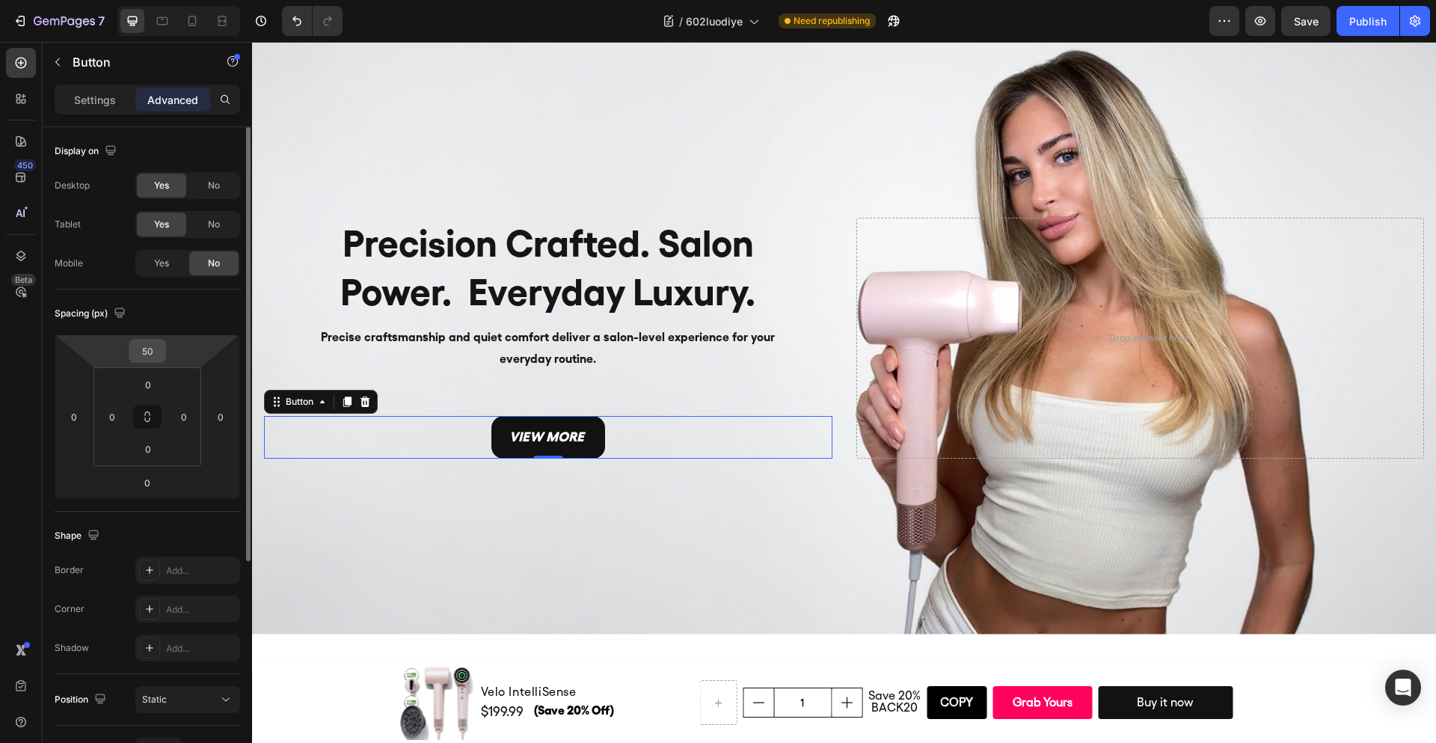
click at [146, 349] on input "50" at bounding box center [147, 351] width 30 height 22
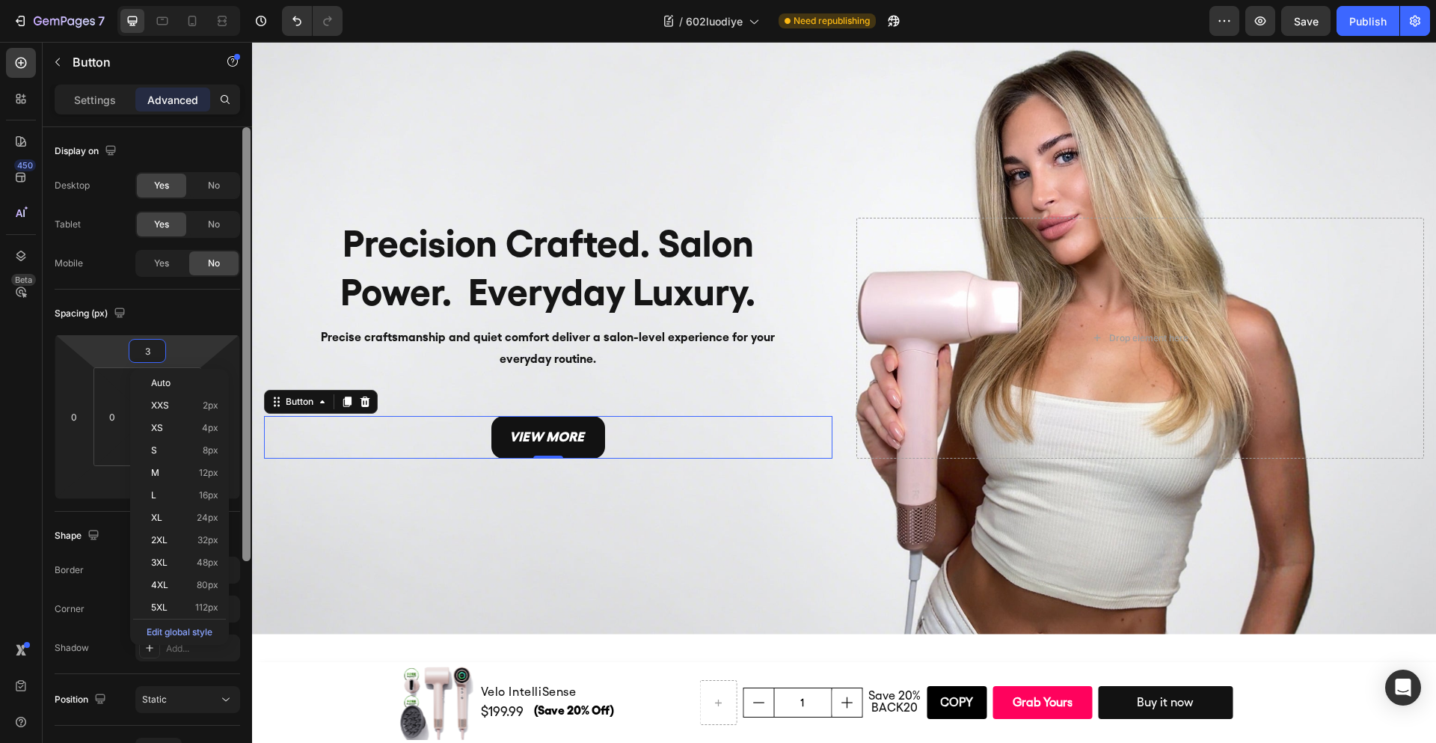
type input "30"
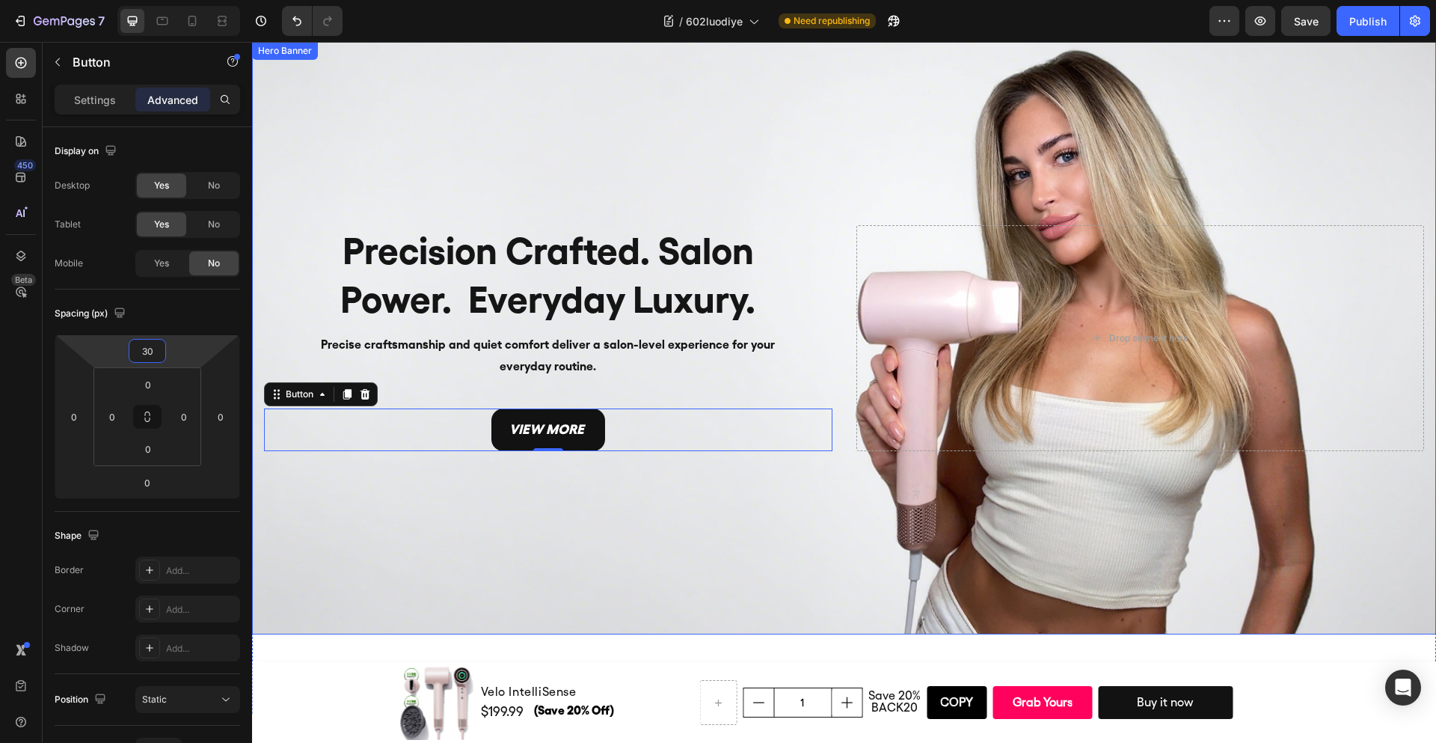
click at [623, 498] on div "Background Image" at bounding box center [844, 338] width 1184 height 593
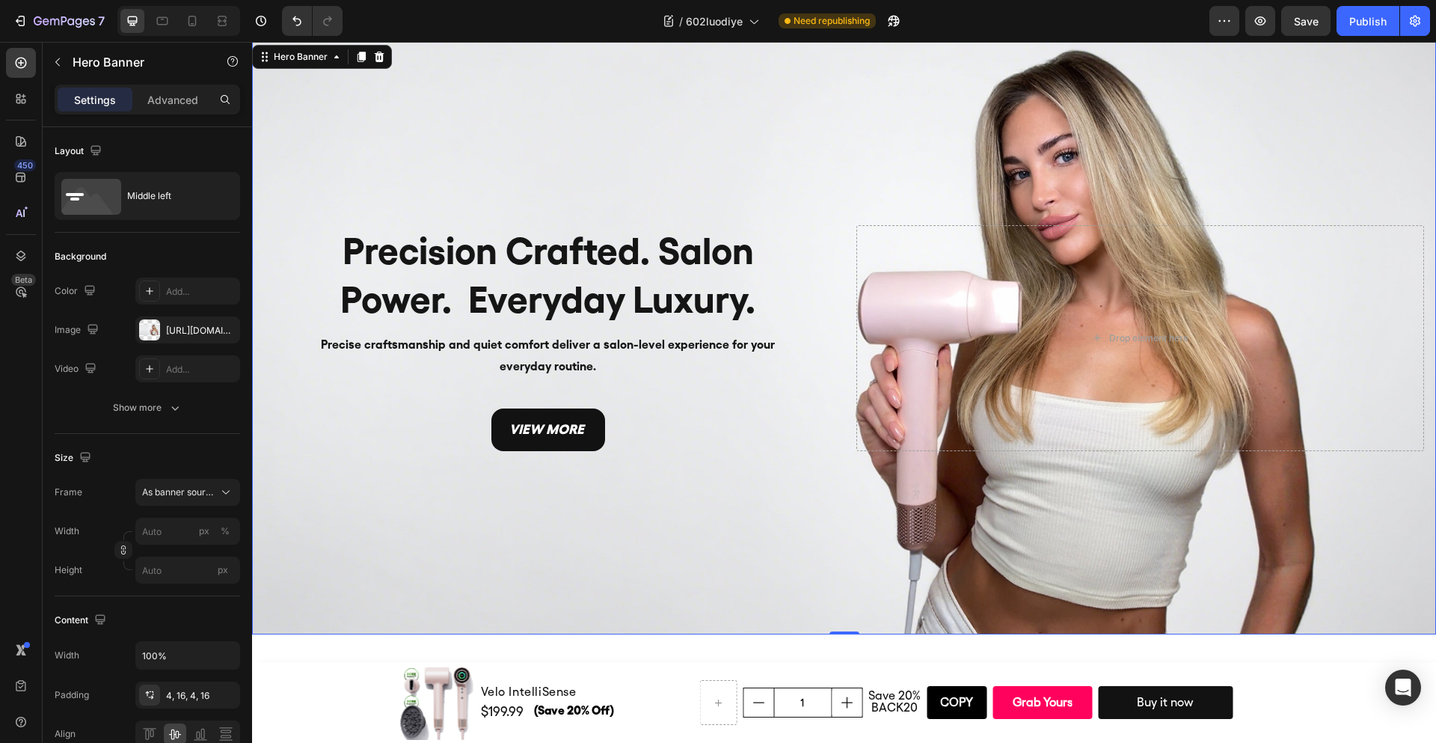
click at [810, 515] on div "Background Image" at bounding box center [844, 338] width 1184 height 593
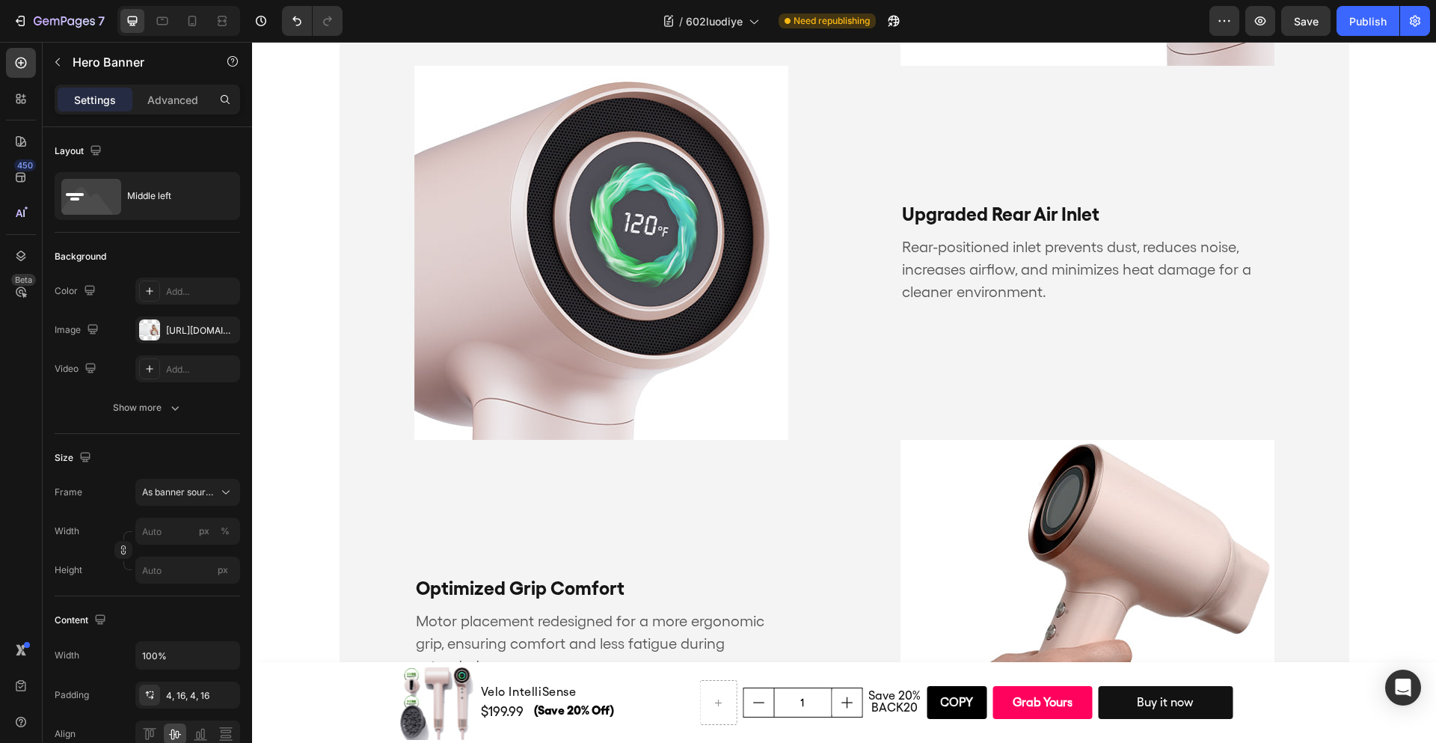
scroll to position [0, 0]
